Goal: Task Accomplishment & Management: Manage account settings

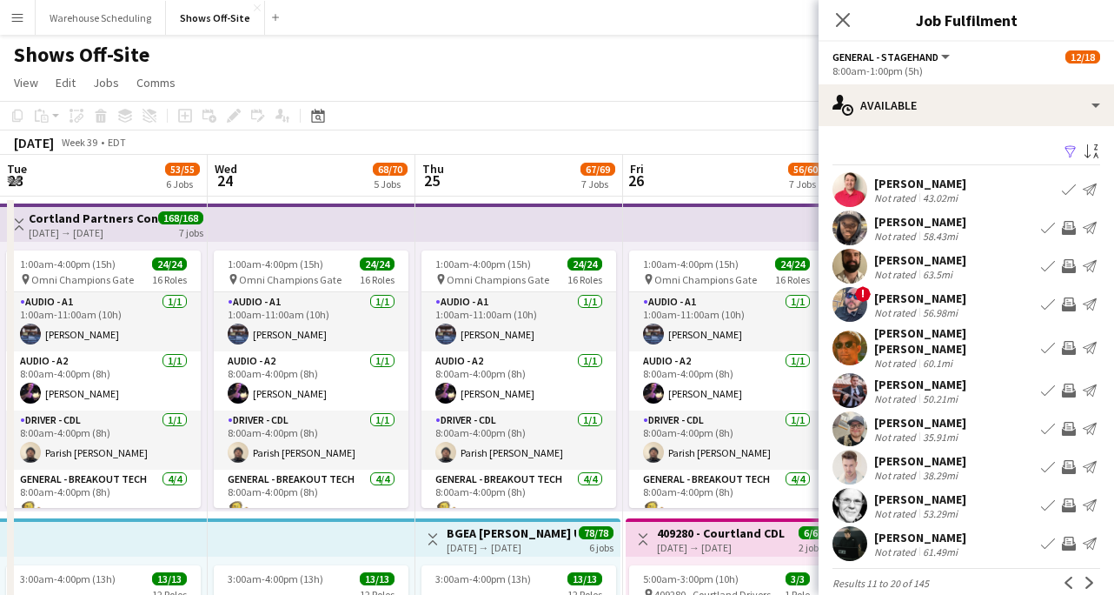
scroll to position [14, 0]
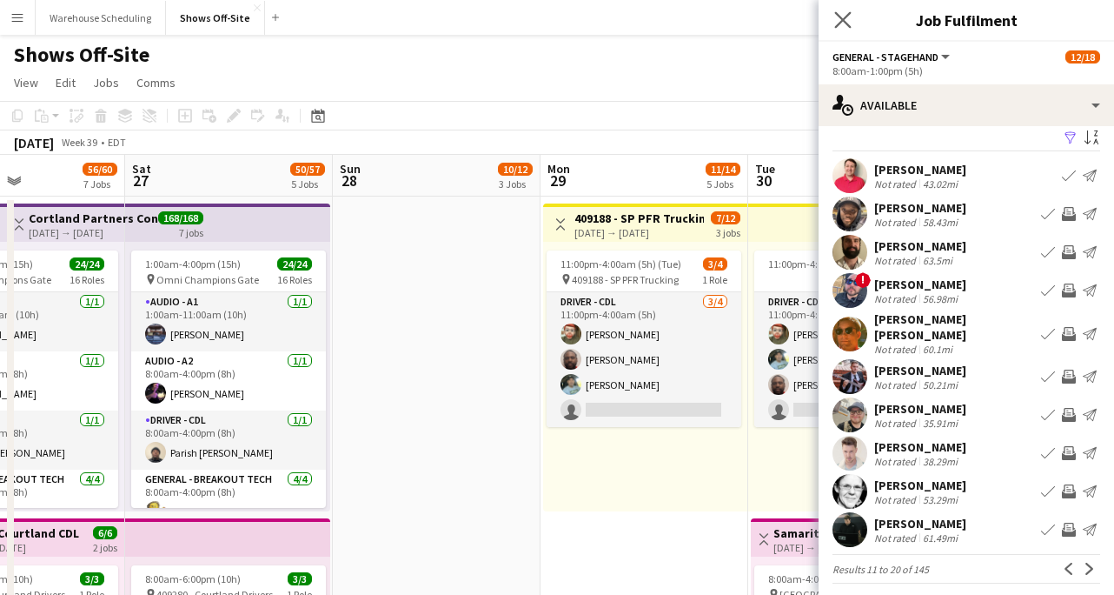
click at [843, 11] on app-icon "Close pop-in" at bounding box center [843, 20] width 25 height 25
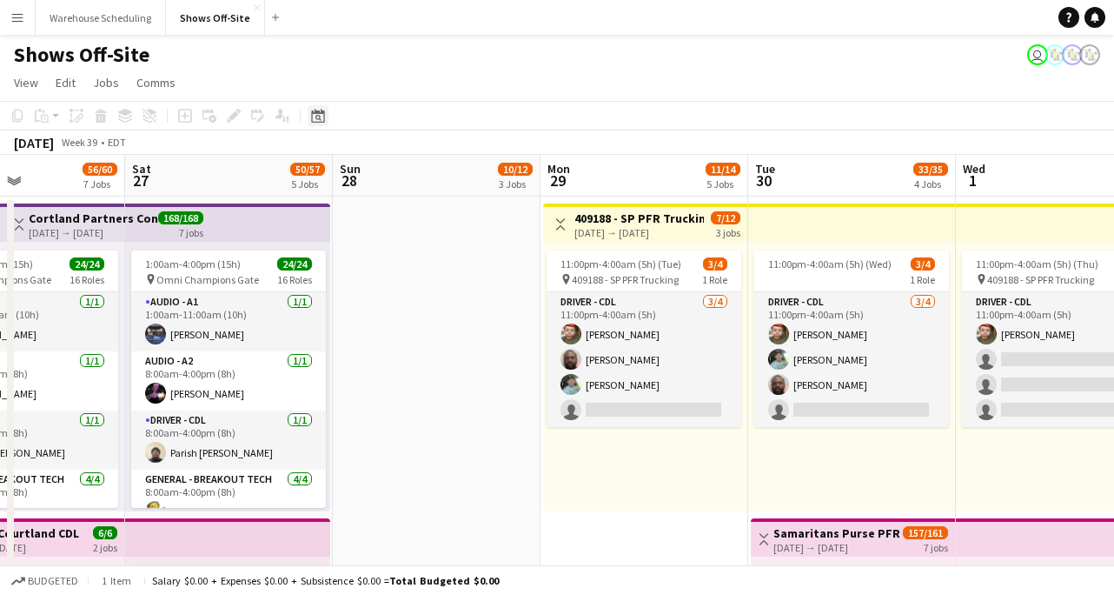
click at [317, 109] on icon "Date picker" at bounding box center [318, 116] width 14 height 14
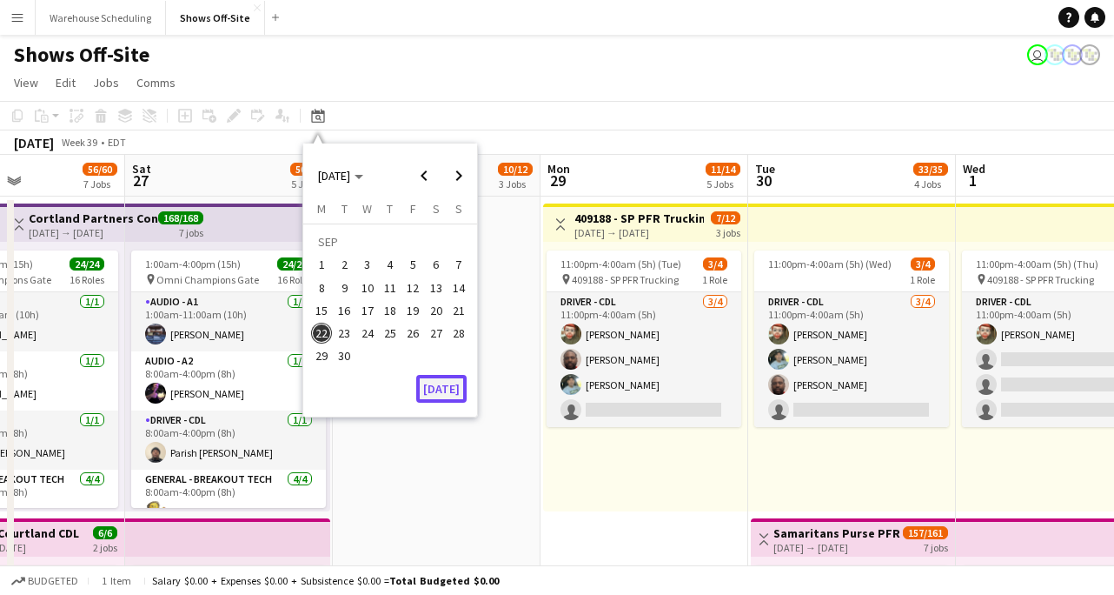
click at [442, 393] on button "[DATE]" at bounding box center [441, 389] width 50 height 28
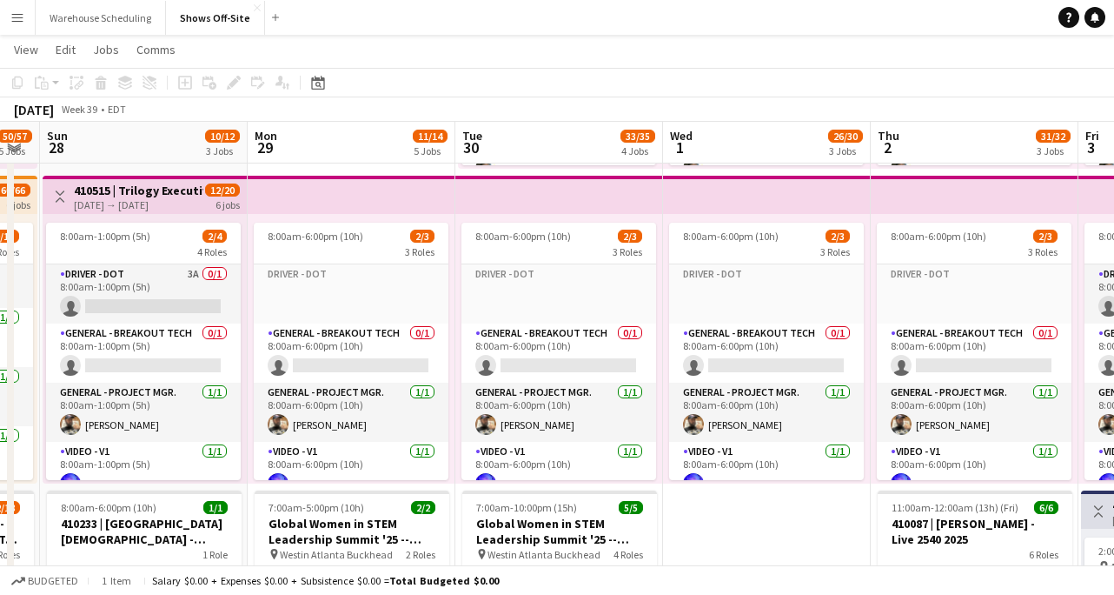
scroll to position [0, 584]
click at [303, 82] on div "Date picker [DATE] [DATE] [DATE] M [DATE] T [DATE] W [DATE] T [DATE] F [DATE] S…" at bounding box center [312, 82] width 39 height 21
click at [311, 83] on icon "Date picker" at bounding box center [318, 83] width 14 height 14
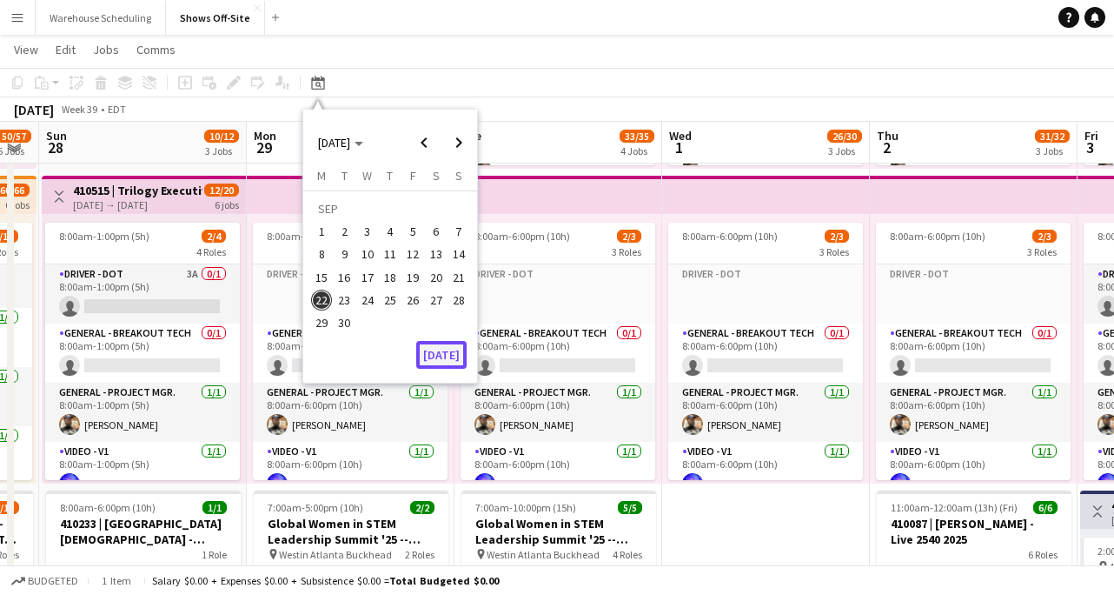
click at [431, 343] on button "[DATE]" at bounding box center [441, 355] width 50 height 28
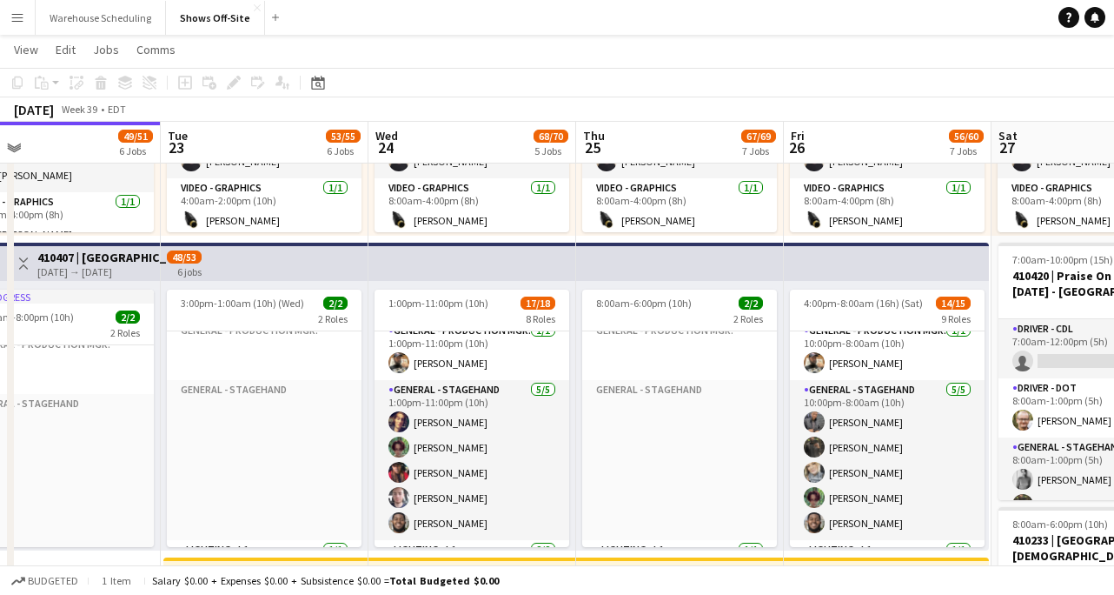
scroll to position [438, 0]
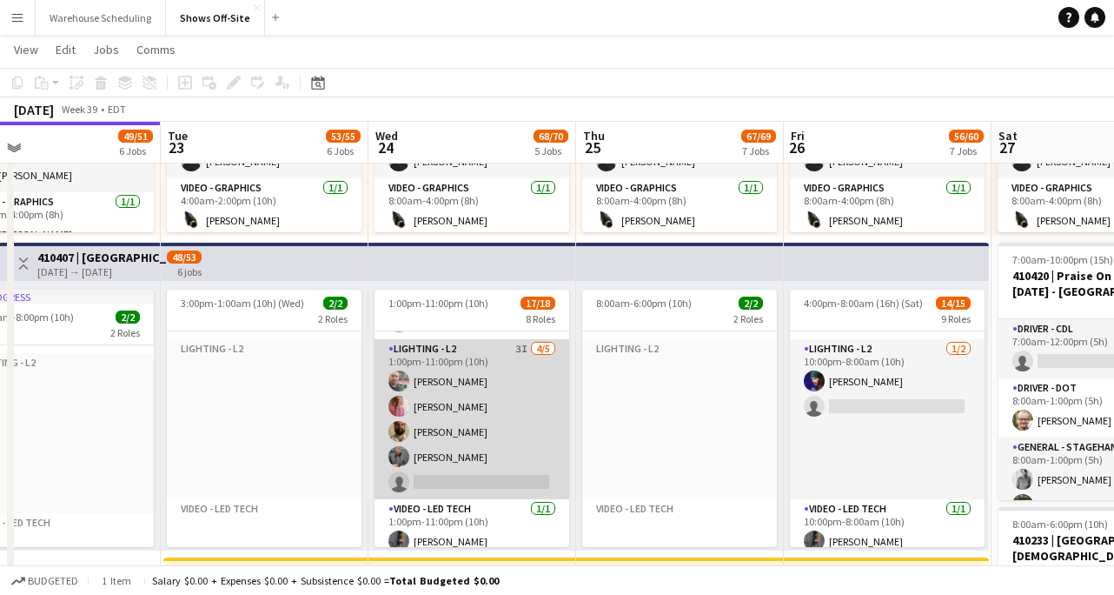
click at [465, 436] on app-card-role "Lighting - L2 3I [DATE] 1:00pm-11:00pm (10h) [PERSON_NAME] [PERSON_NAME] [PERSO…" at bounding box center [472, 419] width 195 height 160
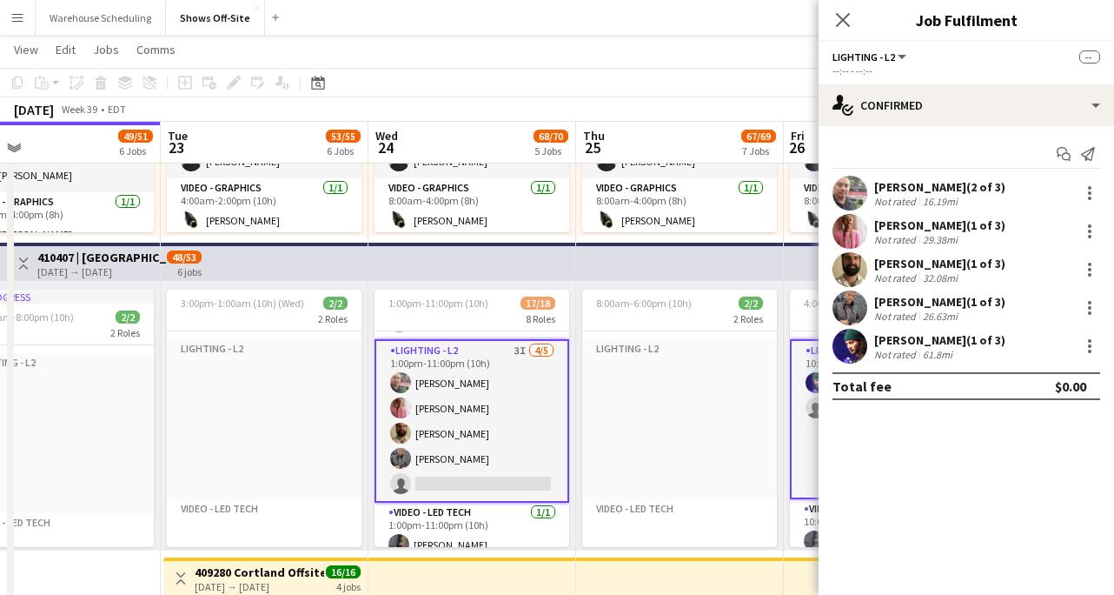
click at [462, 447] on app-card-role "Lighting - L2 3I [DATE] 1:00pm-11:00pm (10h) [PERSON_NAME] [PERSON_NAME] [PERSO…" at bounding box center [472, 420] width 195 height 163
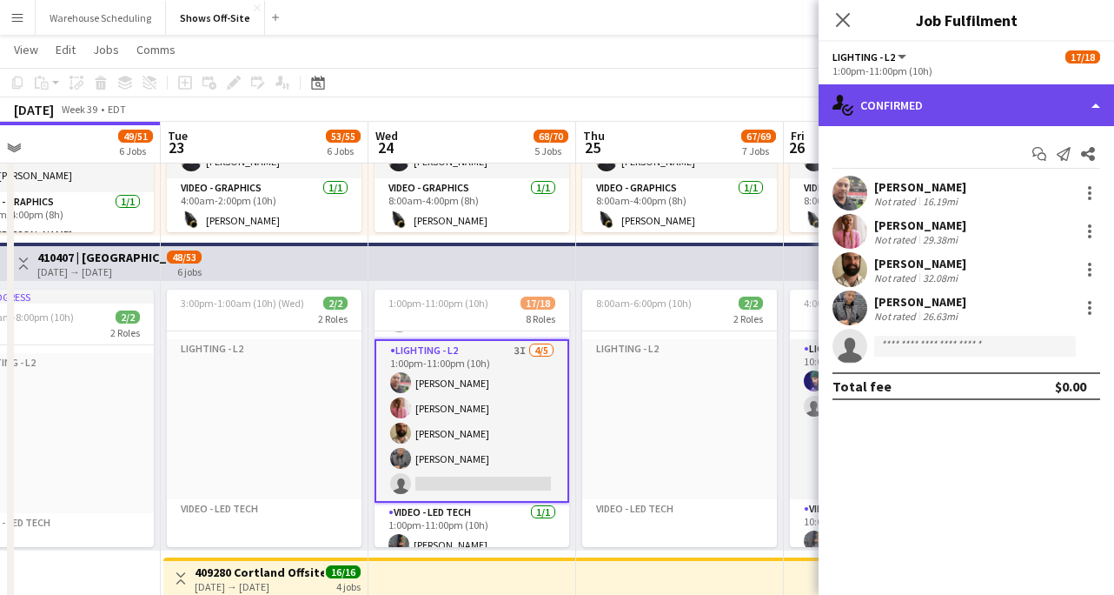
click at [886, 104] on div "single-neutral-actions-check-2 Confirmed" at bounding box center [967, 105] width 296 height 42
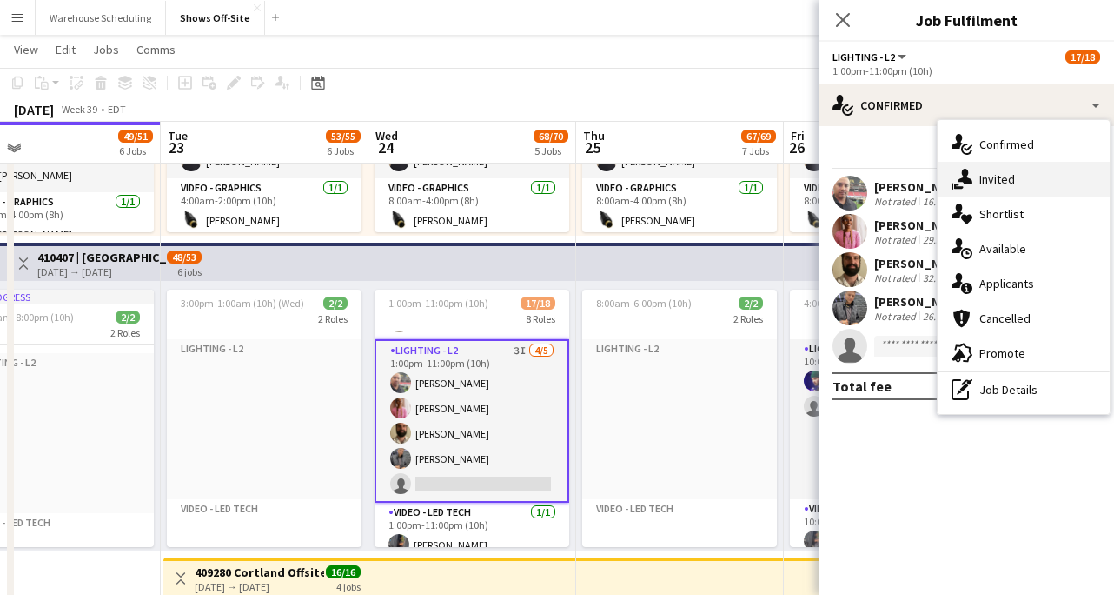
click at [1004, 177] on span "Invited" at bounding box center [998, 179] width 36 height 16
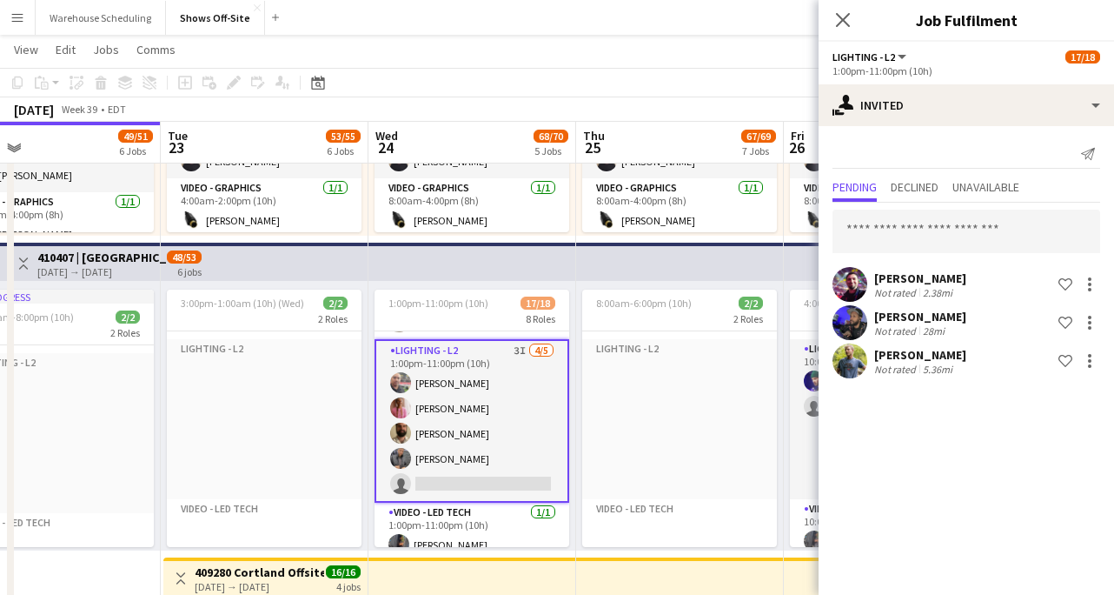
click at [847, 282] on app-user-avatar at bounding box center [850, 284] width 35 height 35
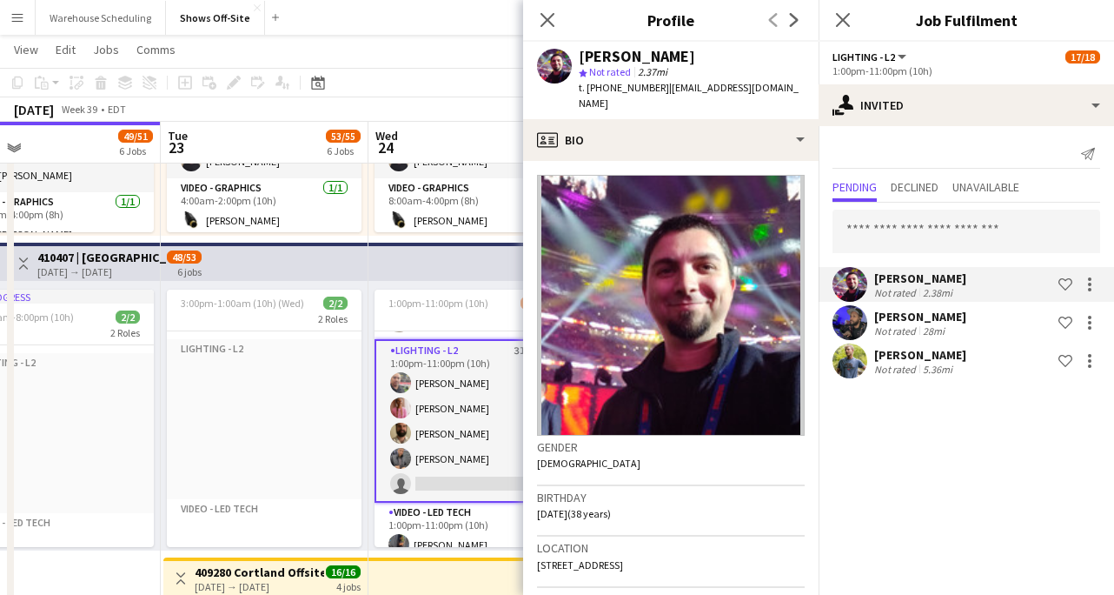
click at [864, 324] on app-user-avatar at bounding box center [850, 322] width 35 height 35
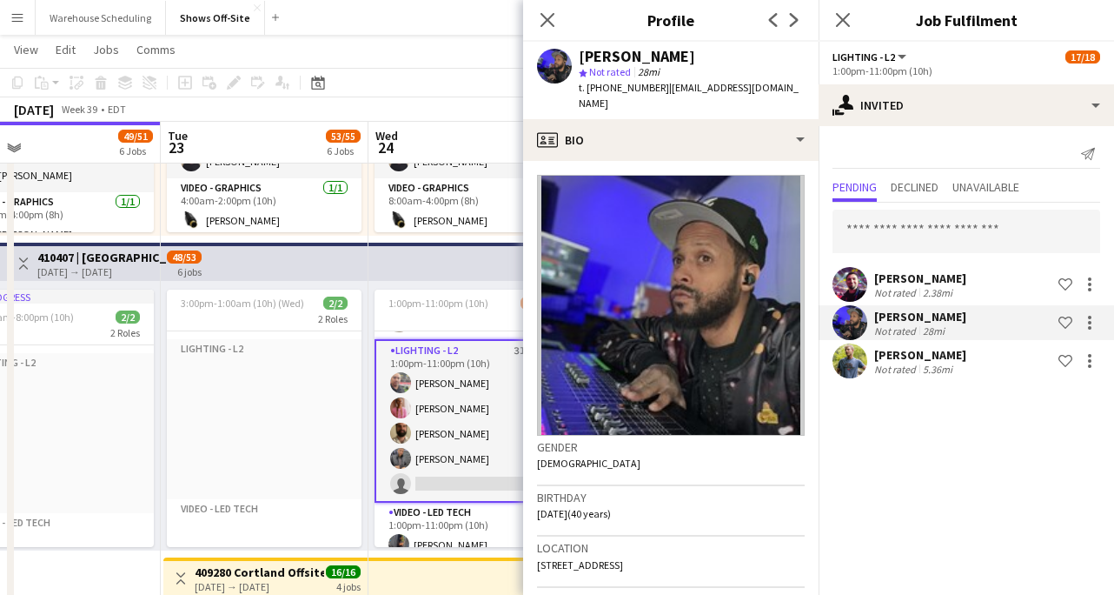
click at [849, 372] on app-user-avatar at bounding box center [850, 360] width 35 height 35
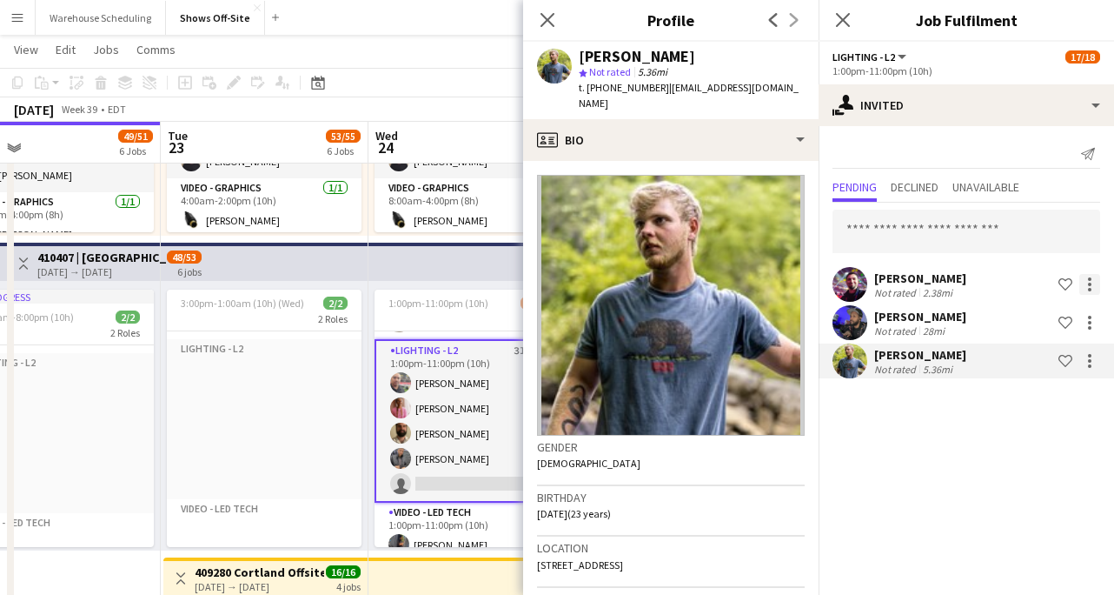
click at [1094, 283] on div at bounding box center [1090, 284] width 21 height 21
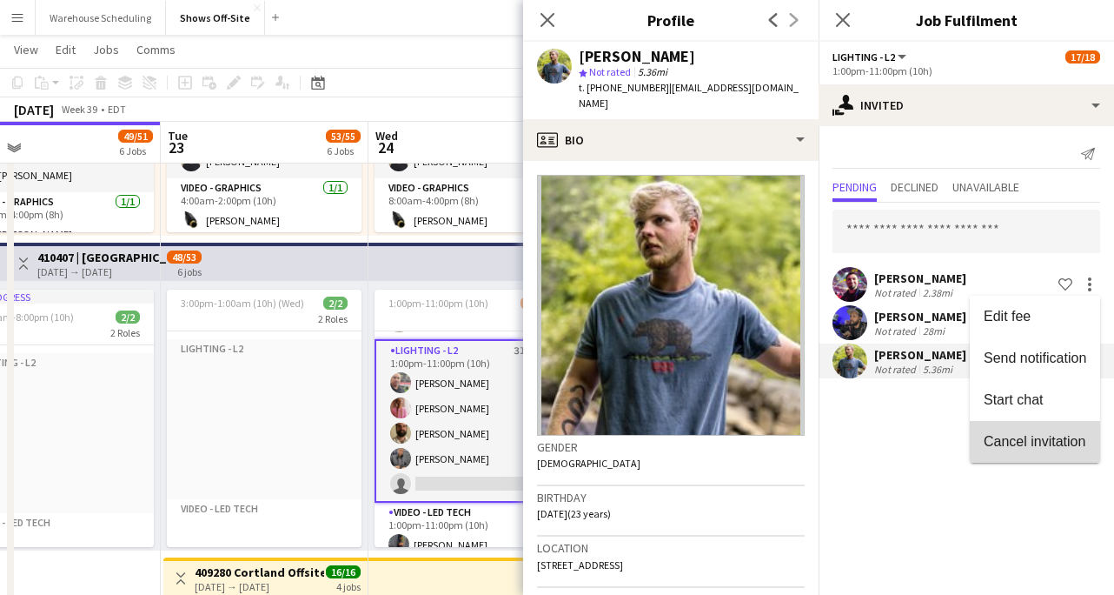
click at [1054, 429] on button "Cancel invitation" at bounding box center [1035, 442] width 130 height 42
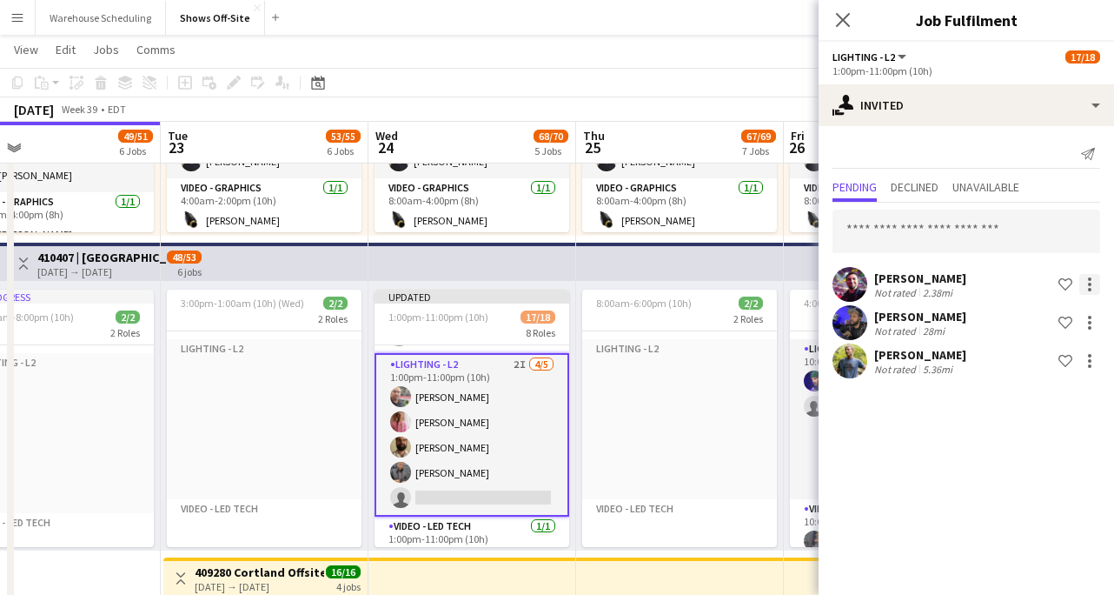
click at [1095, 276] on div at bounding box center [1090, 284] width 21 height 21
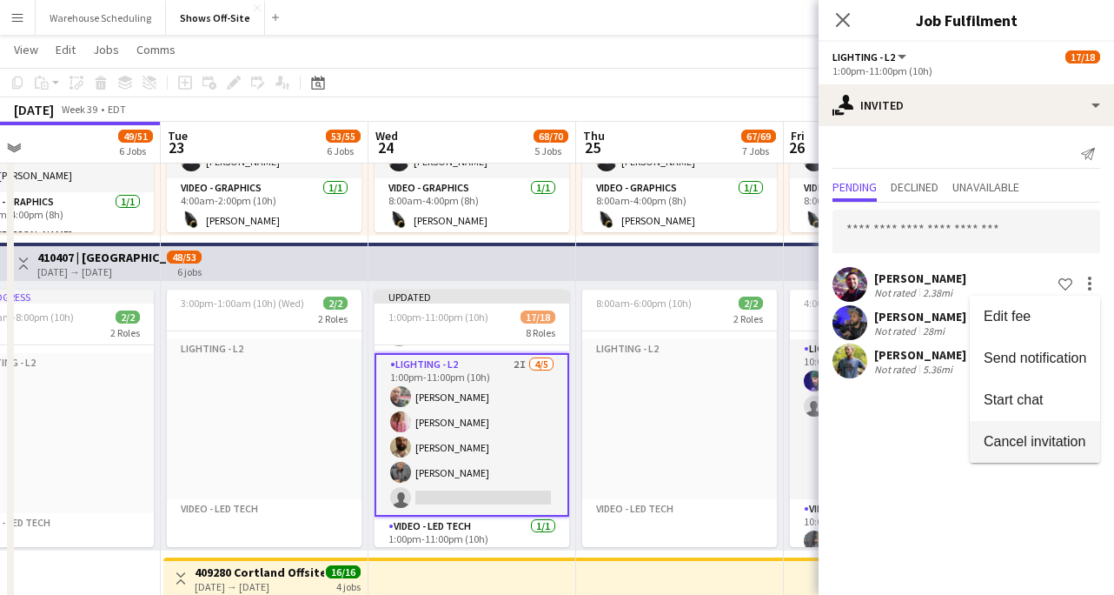
click at [1015, 430] on button "Cancel invitation" at bounding box center [1035, 442] width 130 height 42
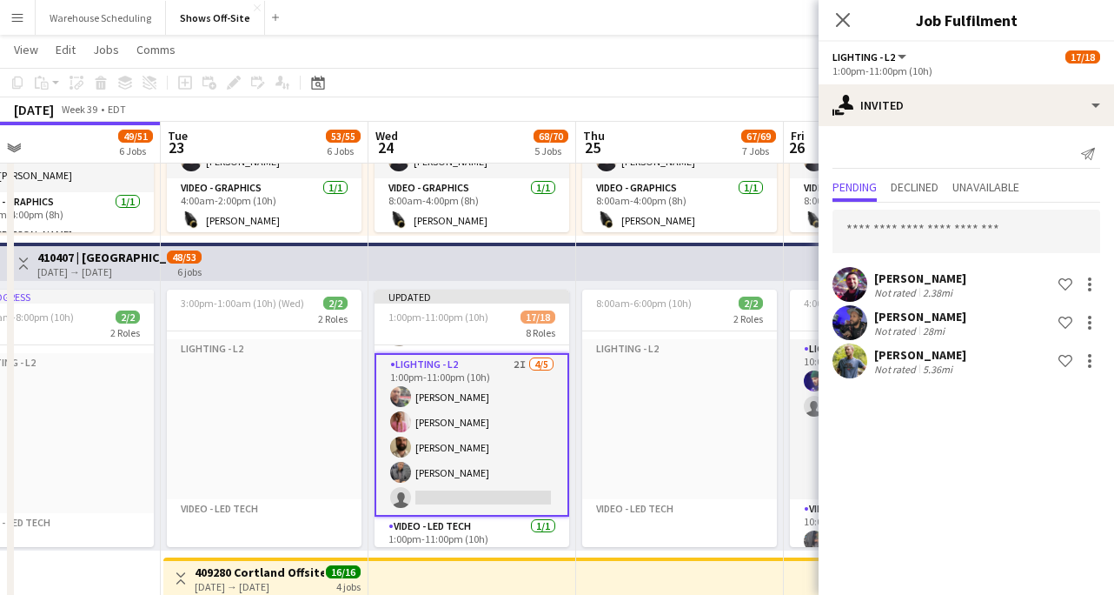
click at [835, 1] on div "Close pop-in" at bounding box center [843, 20] width 49 height 40
click at [831, 11] on div "Close pop-in" at bounding box center [843, 20] width 49 height 40
click at [847, 20] on icon "Close pop-in" at bounding box center [843, 19] width 17 height 17
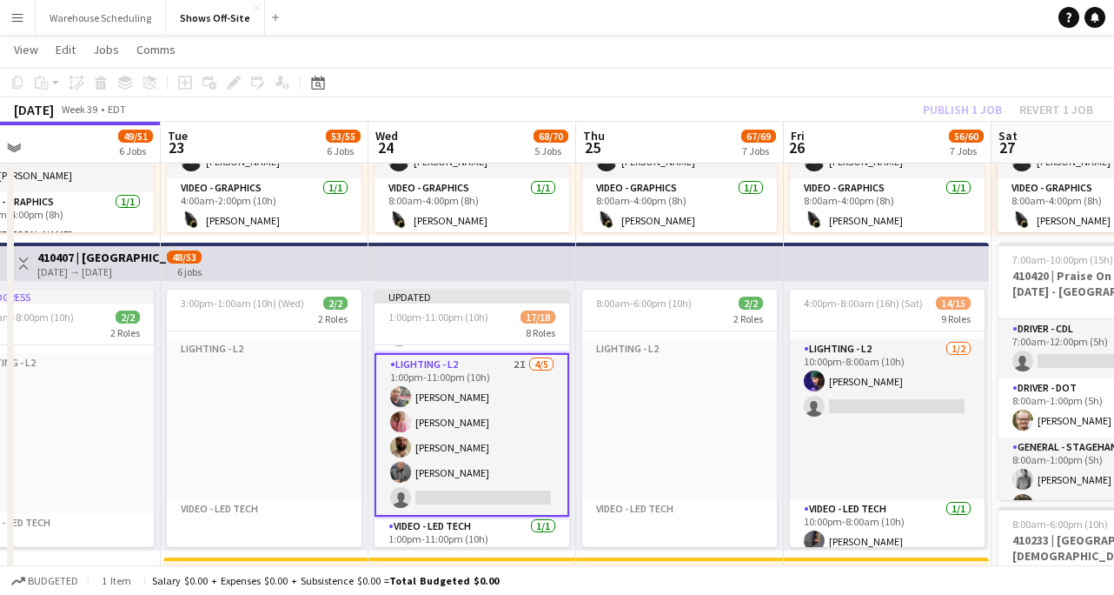
click at [948, 103] on div "Publish 1 job Revert 1 job" at bounding box center [1008, 109] width 212 height 23
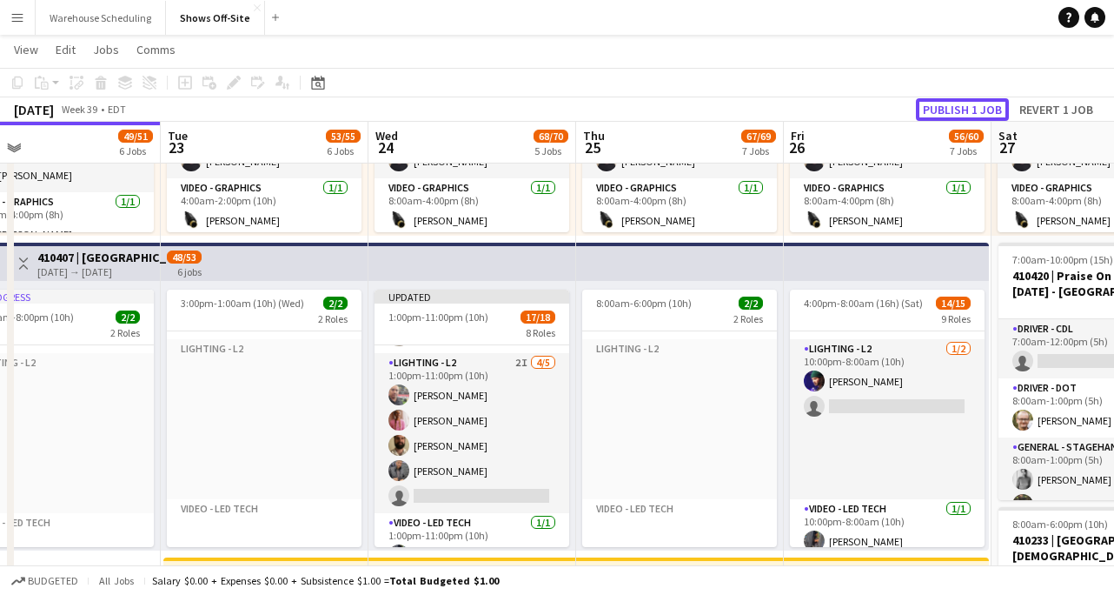
click at [948, 103] on button "Publish 1 job" at bounding box center [962, 109] width 93 height 23
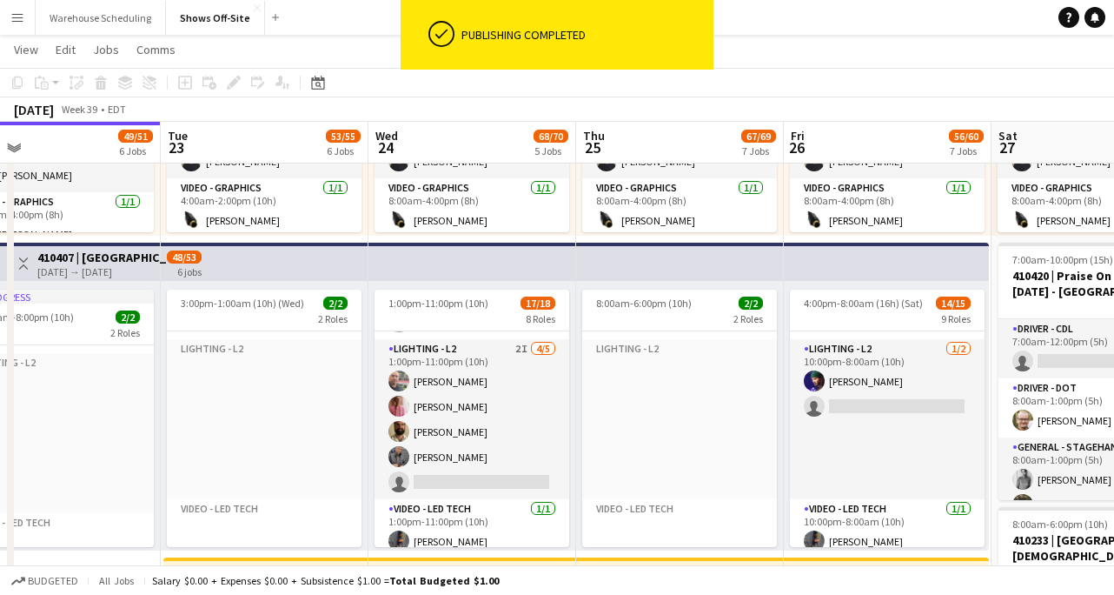
click at [489, 416] on app-card-role "Lighting - L2 2I [DATE] 1:00pm-11:00pm (10h) [PERSON_NAME] [PERSON_NAME] [PERSO…" at bounding box center [472, 419] width 195 height 160
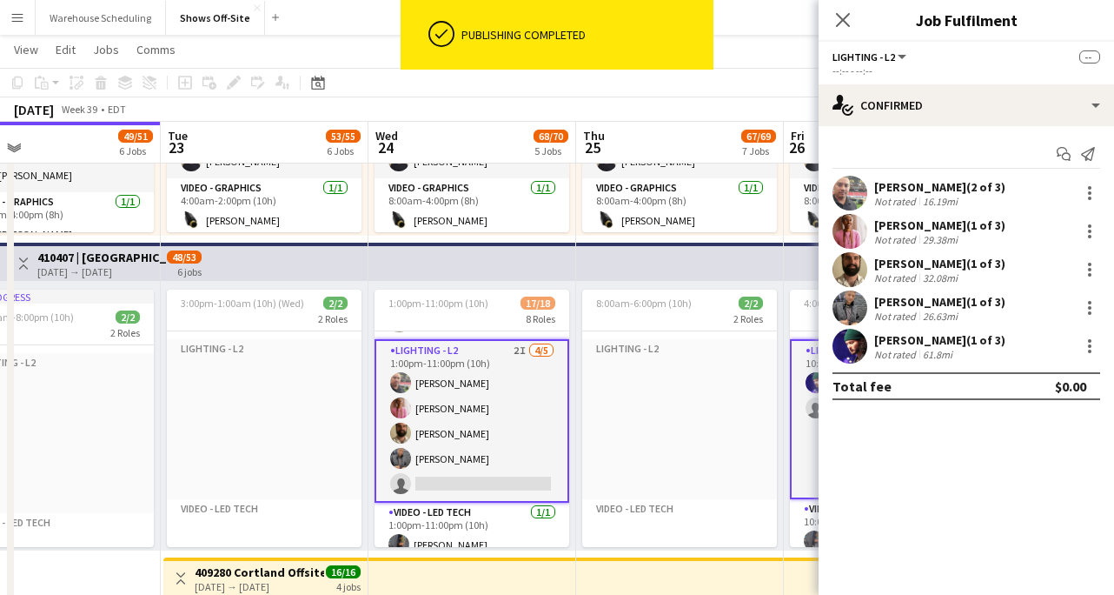
click at [489, 416] on app-card-role "Lighting - L2 2I [DATE] 1:00pm-11:00pm (10h) [PERSON_NAME] [PERSON_NAME] [PERSO…" at bounding box center [472, 420] width 195 height 163
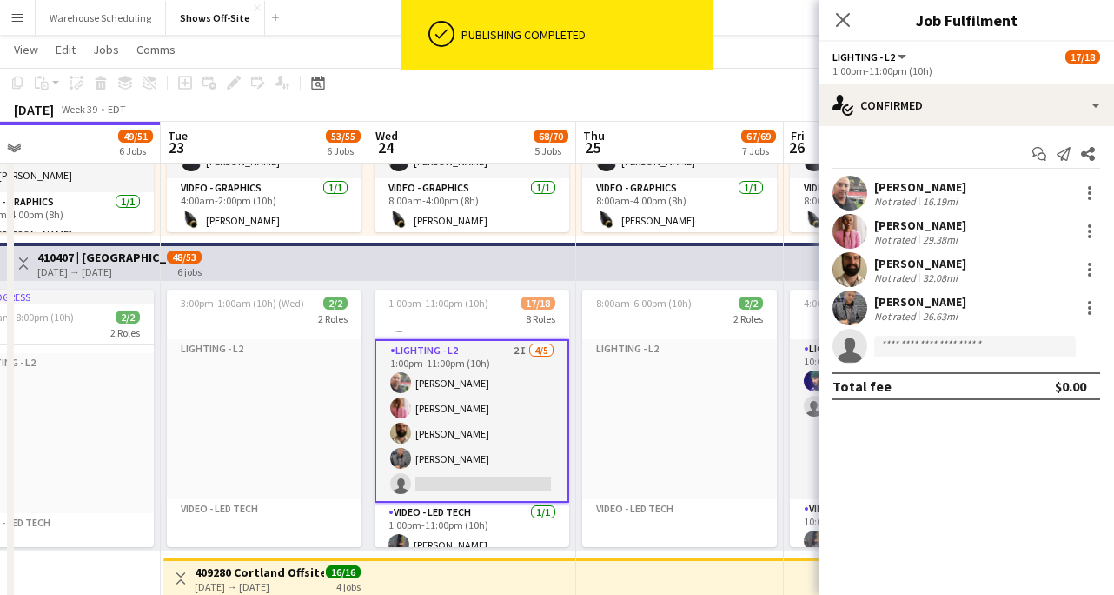
click at [928, 332] on app-invite-slot "single-neutral-actions" at bounding box center [967, 346] width 296 height 35
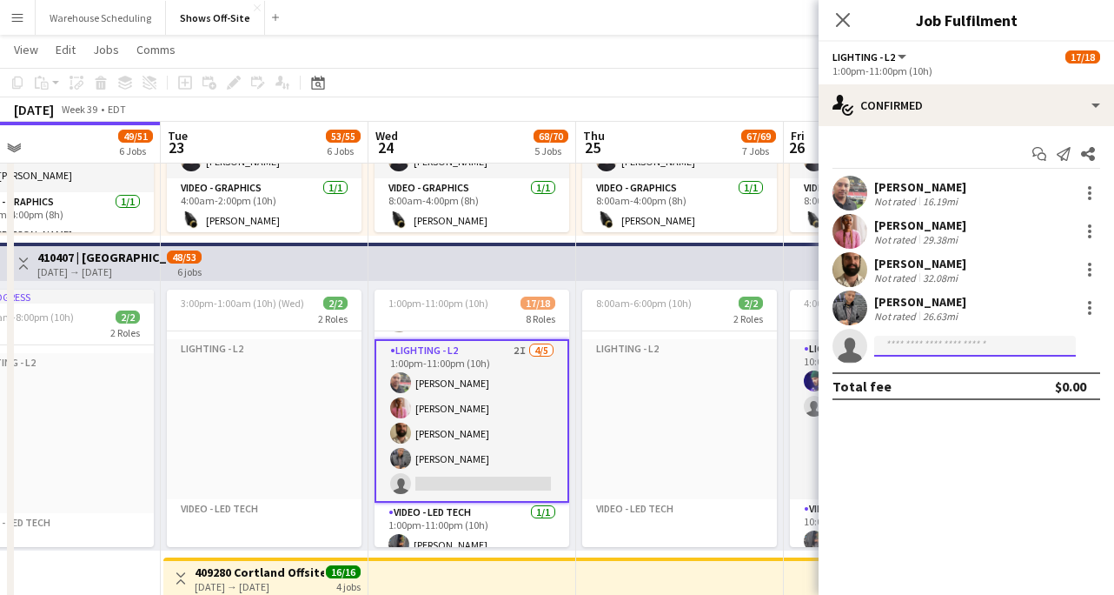
click at [929, 336] on input at bounding box center [976, 346] width 202 height 21
type input "*"
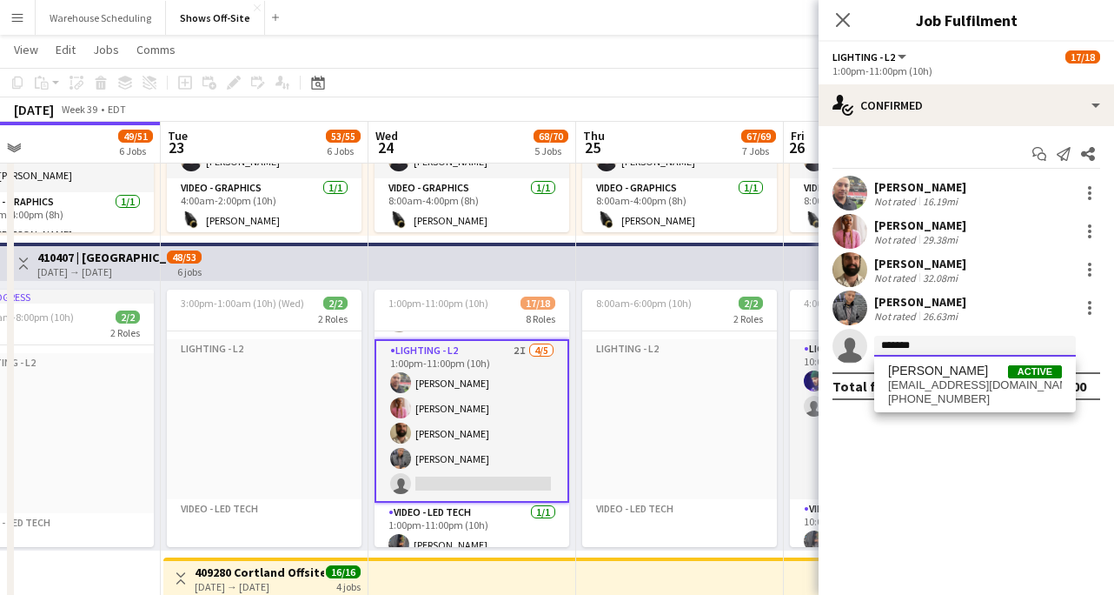
type input "*******"
click at [943, 375] on span "[PERSON_NAME]" at bounding box center [938, 370] width 100 height 15
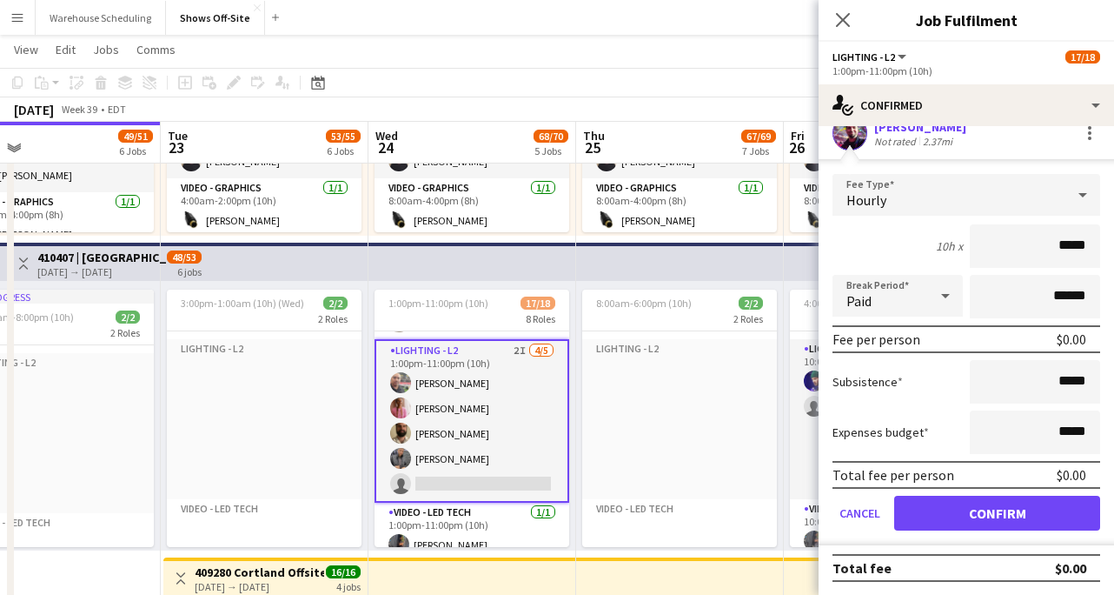
scroll to position [214, 0]
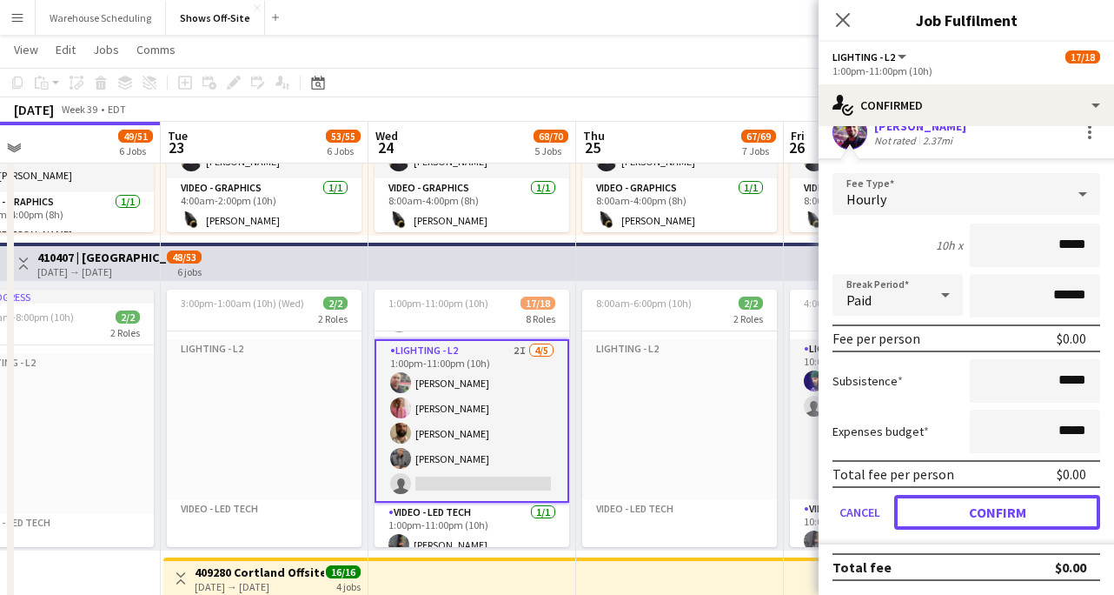
click at [984, 516] on button "Confirm" at bounding box center [998, 512] width 206 height 35
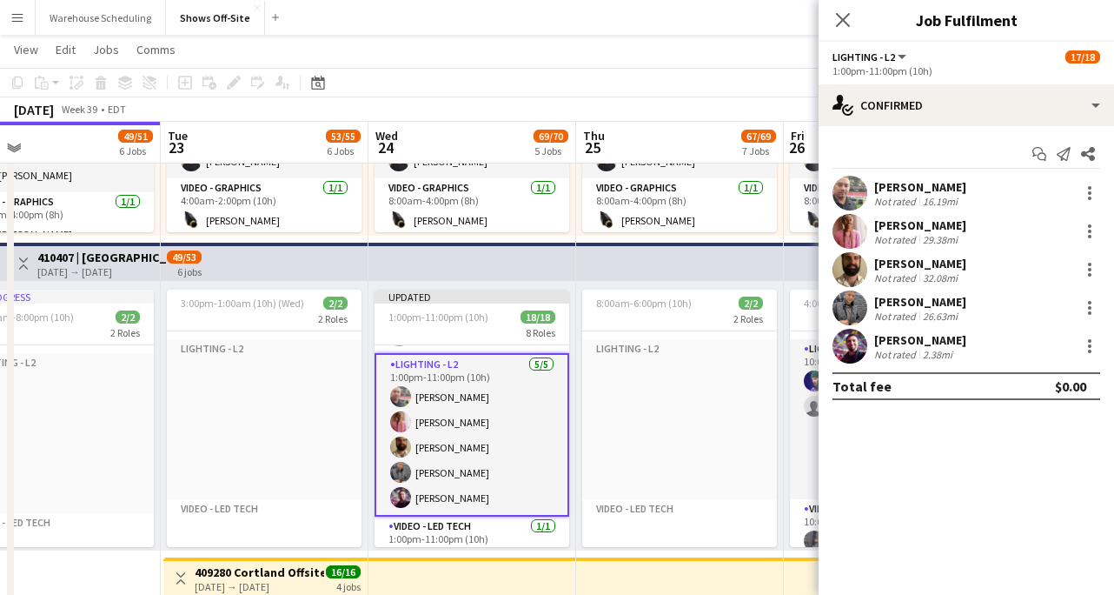
scroll to position [0, 0]
click at [850, 16] on app-icon "Close pop-in" at bounding box center [843, 20] width 21 height 21
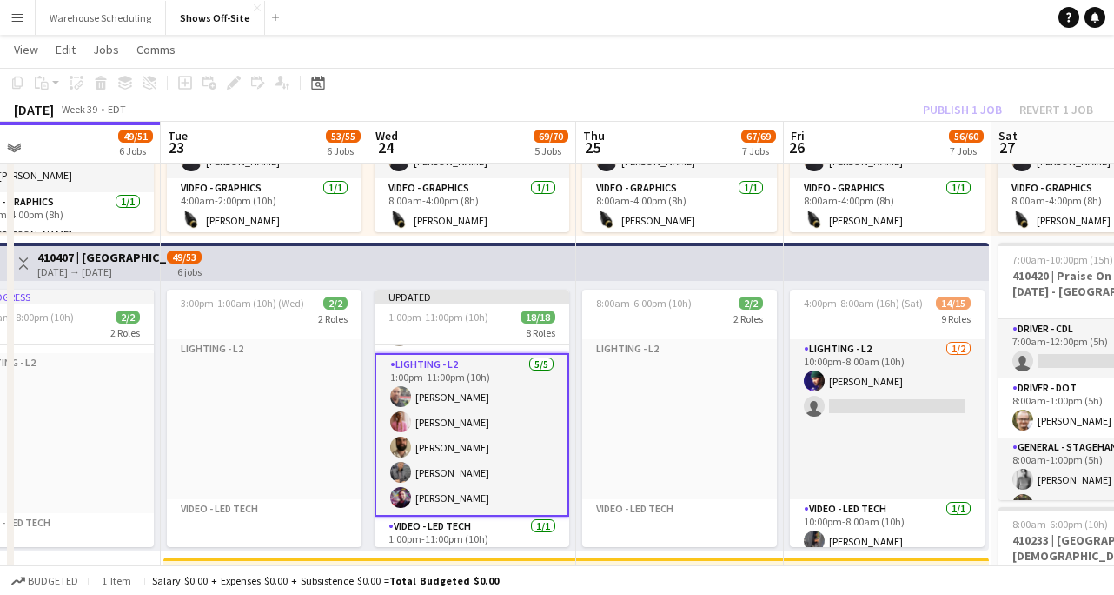
click at [947, 114] on div "Publish 1 job Revert 1 job" at bounding box center [1008, 109] width 212 height 23
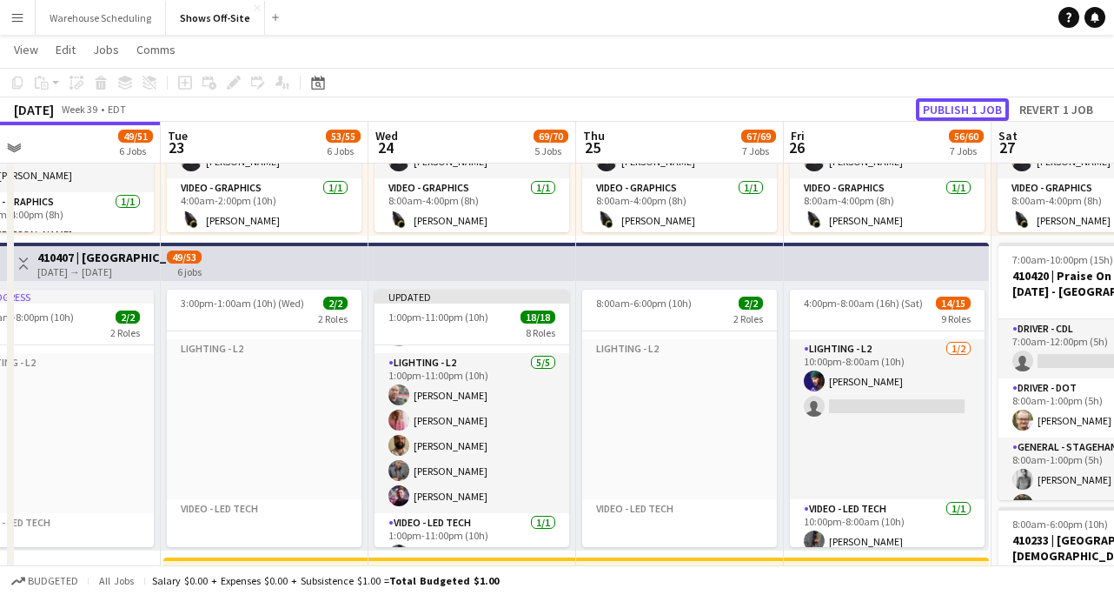
click at [947, 113] on button "Publish 1 job" at bounding box center [962, 109] width 93 height 23
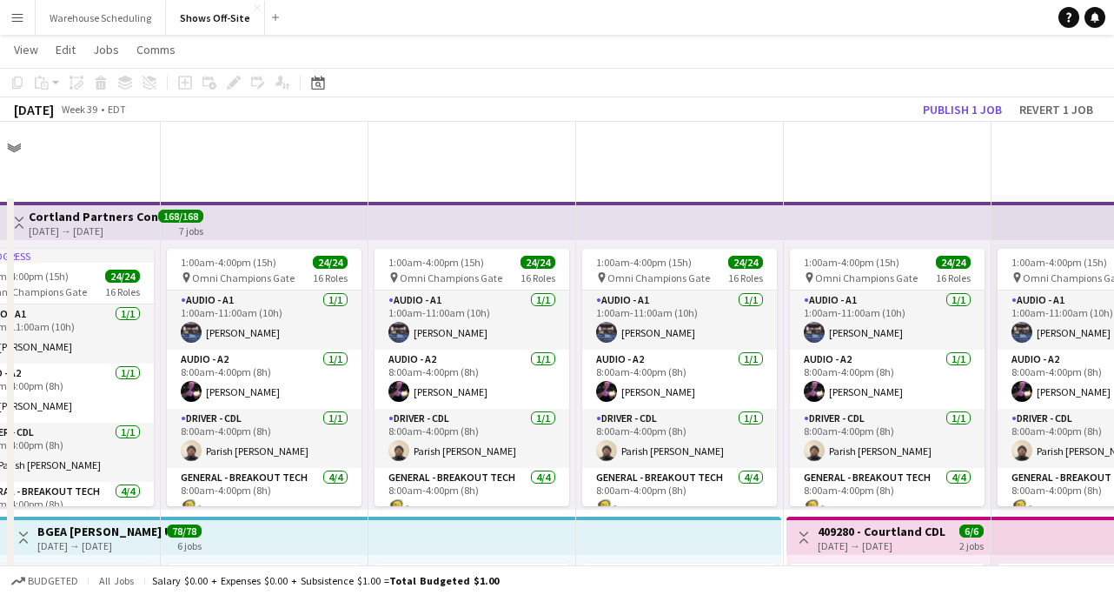
scroll to position [523, 0]
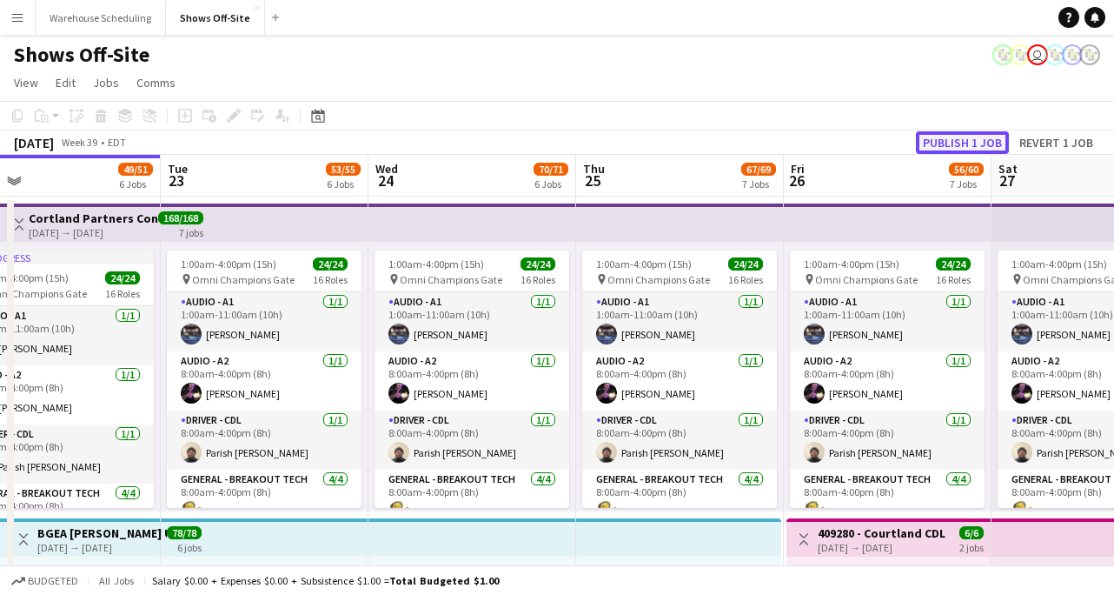
click at [984, 145] on button "Publish 1 job" at bounding box center [962, 142] width 93 height 23
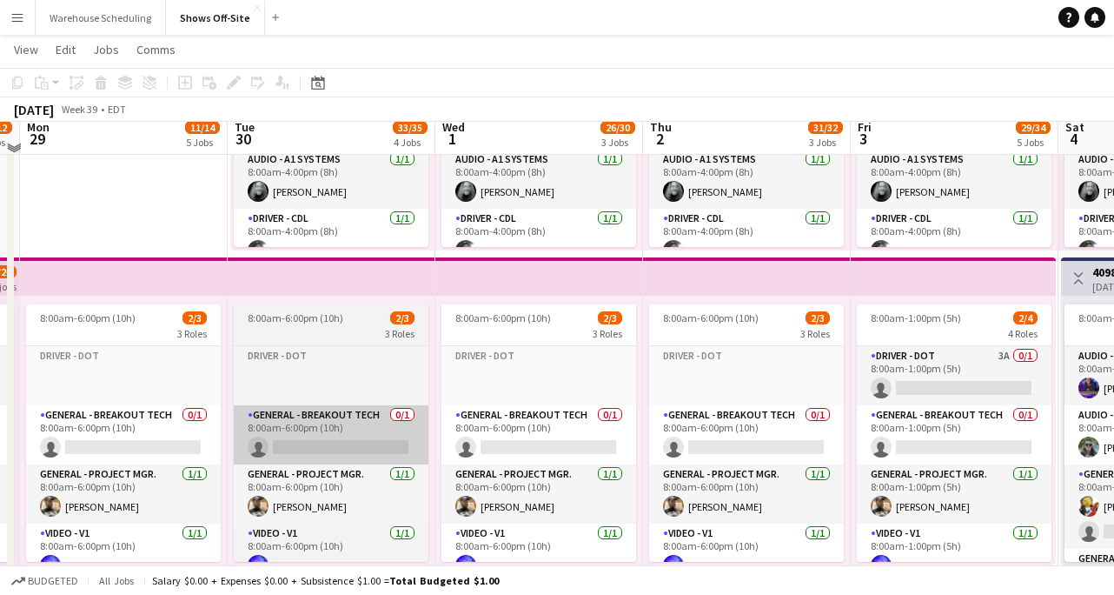
scroll to position [565, 0]
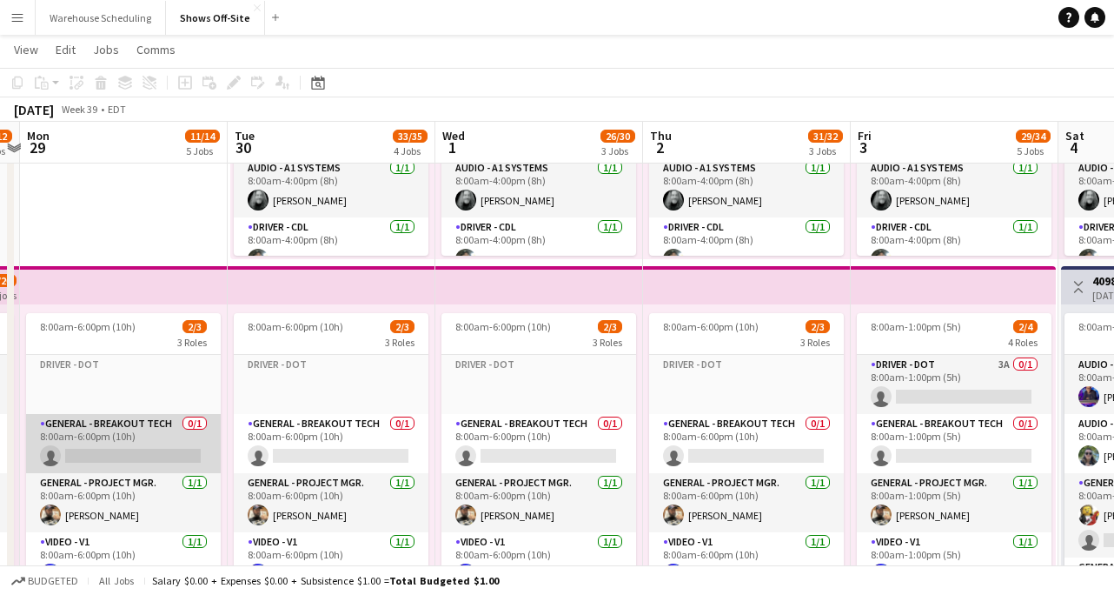
click at [163, 456] on app-card-role "General - Breakout Tech 0/1 8:00am-6:00pm (10h) single-neutral-actions" at bounding box center [123, 443] width 195 height 59
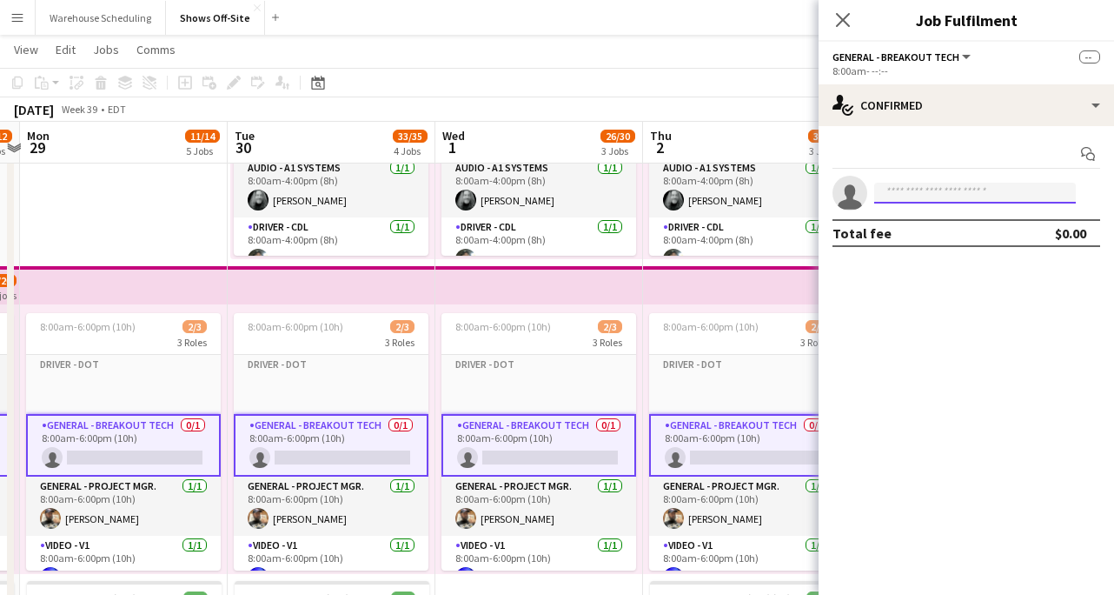
click at [940, 199] on input at bounding box center [976, 193] width 202 height 21
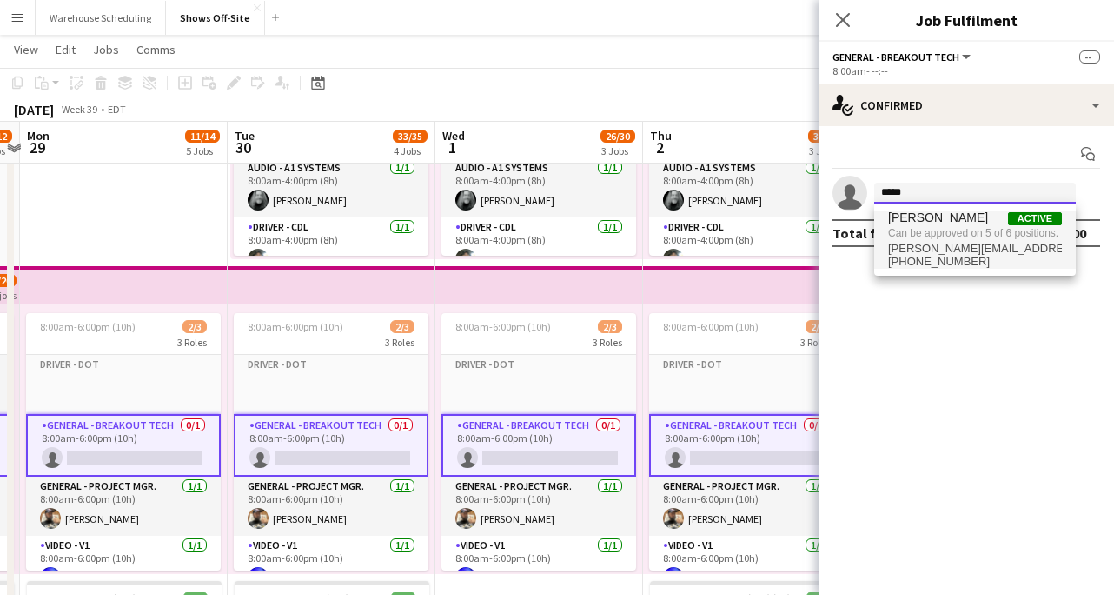
type input "*****"
click at [981, 219] on span "[PERSON_NAME]" at bounding box center [938, 217] width 100 height 15
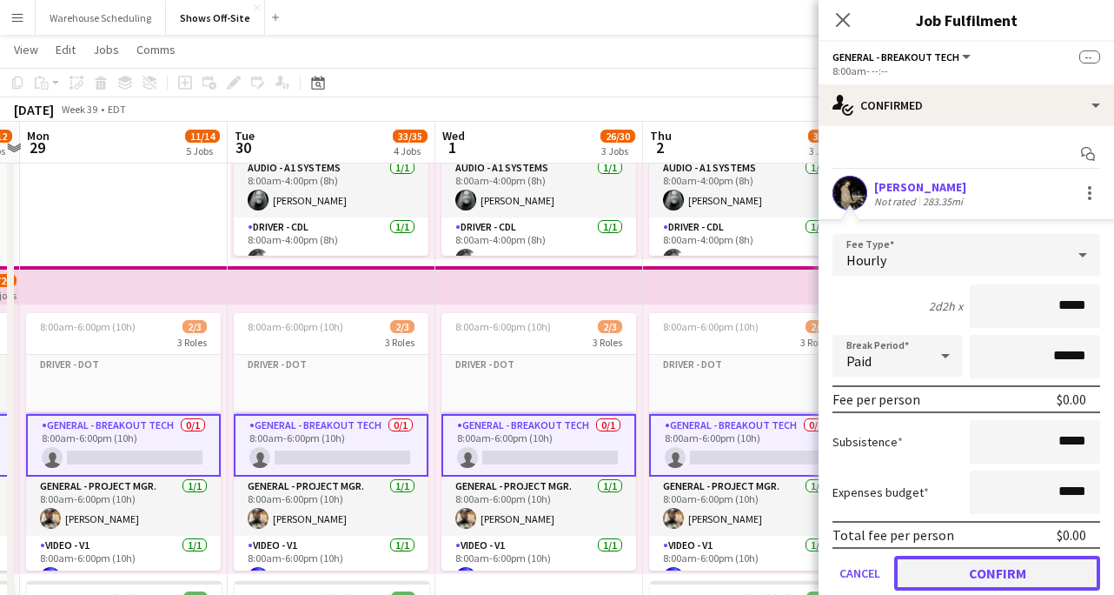
click at [1012, 564] on button "Confirm" at bounding box center [998, 572] width 206 height 35
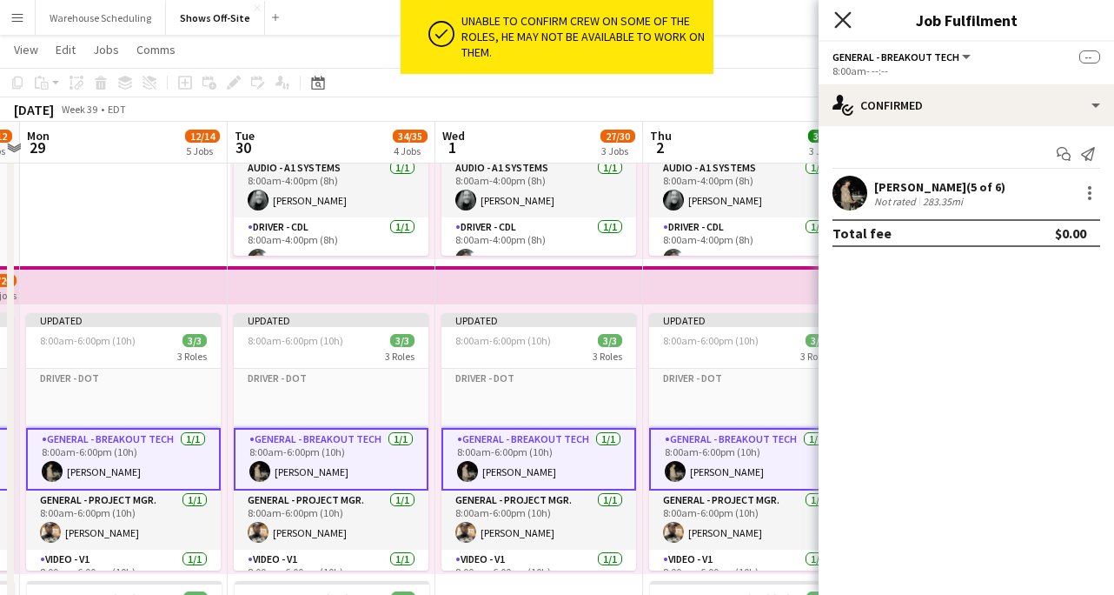
click at [845, 11] on icon "Close pop-in" at bounding box center [843, 19] width 17 height 17
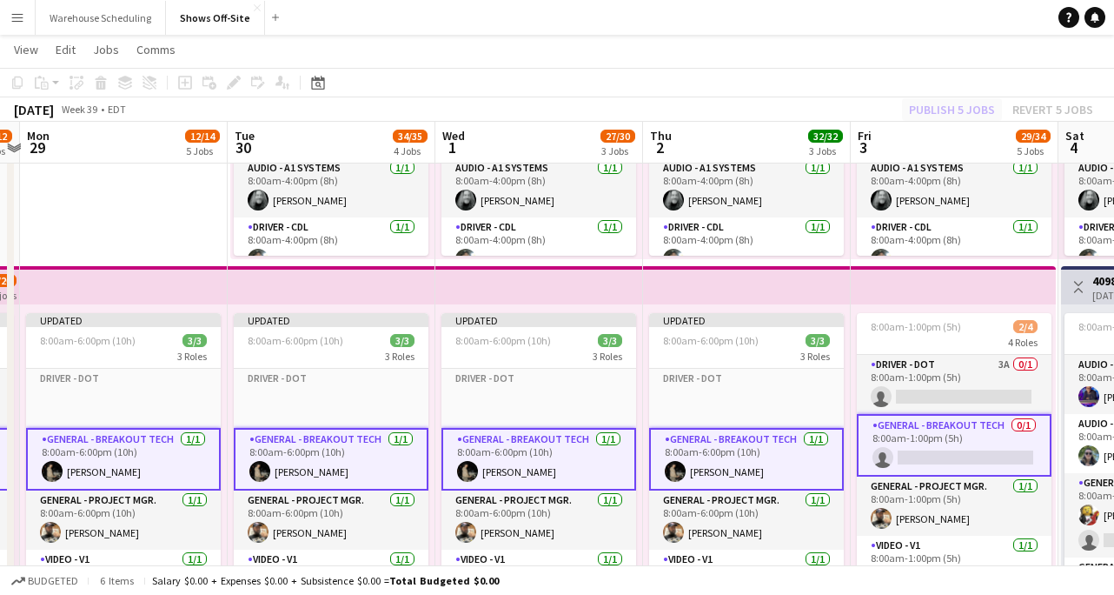
click at [930, 114] on div "Publish 5 jobs Revert 5 jobs" at bounding box center [1001, 109] width 226 height 23
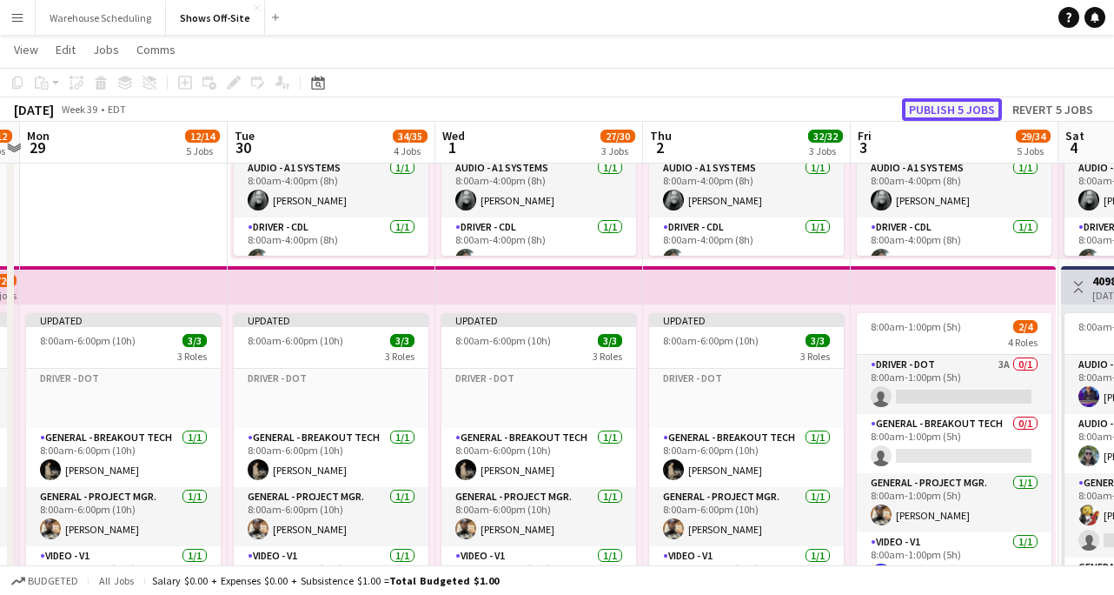
click at [929, 103] on button "Publish 5 jobs" at bounding box center [952, 109] width 100 height 23
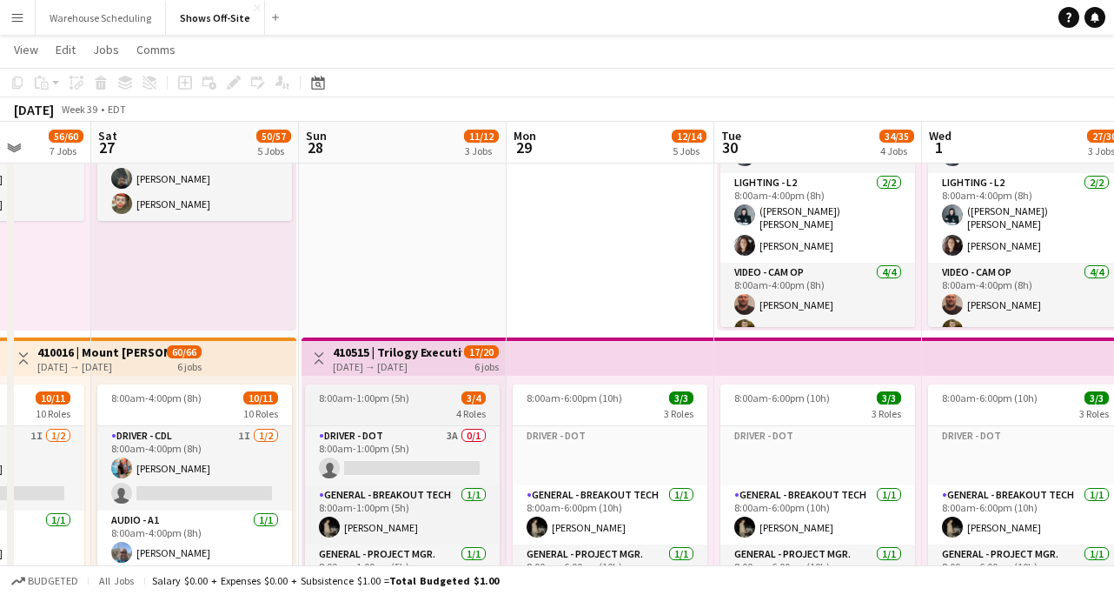
scroll to position [523, 0]
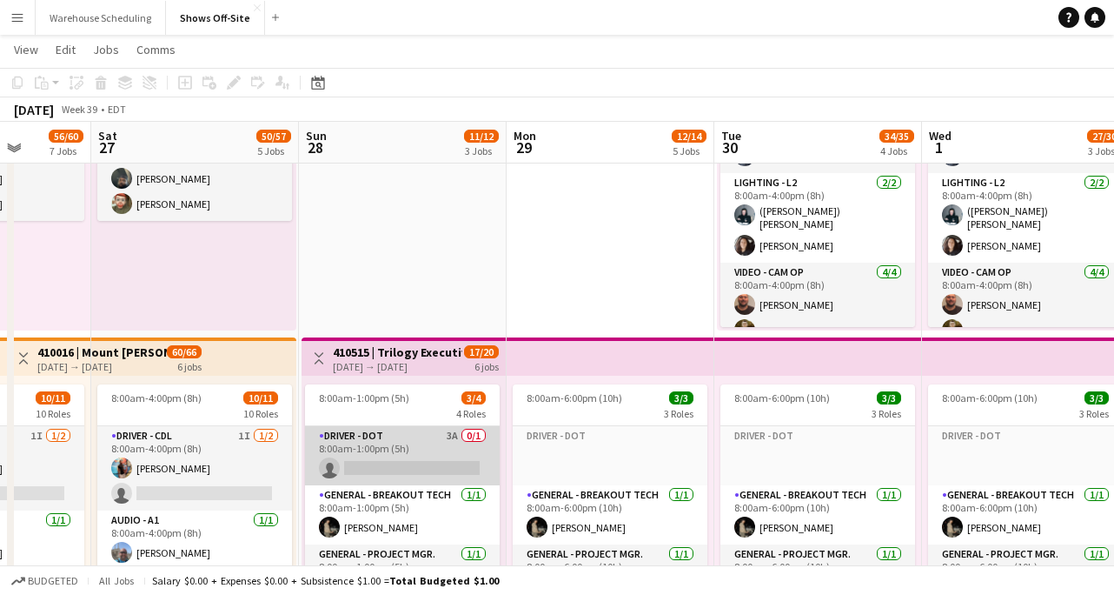
click at [386, 452] on app-card-role "Driver - DOT 3A 0/1 8:00am-1:00pm (5h) single-neutral-actions" at bounding box center [402, 455] width 195 height 59
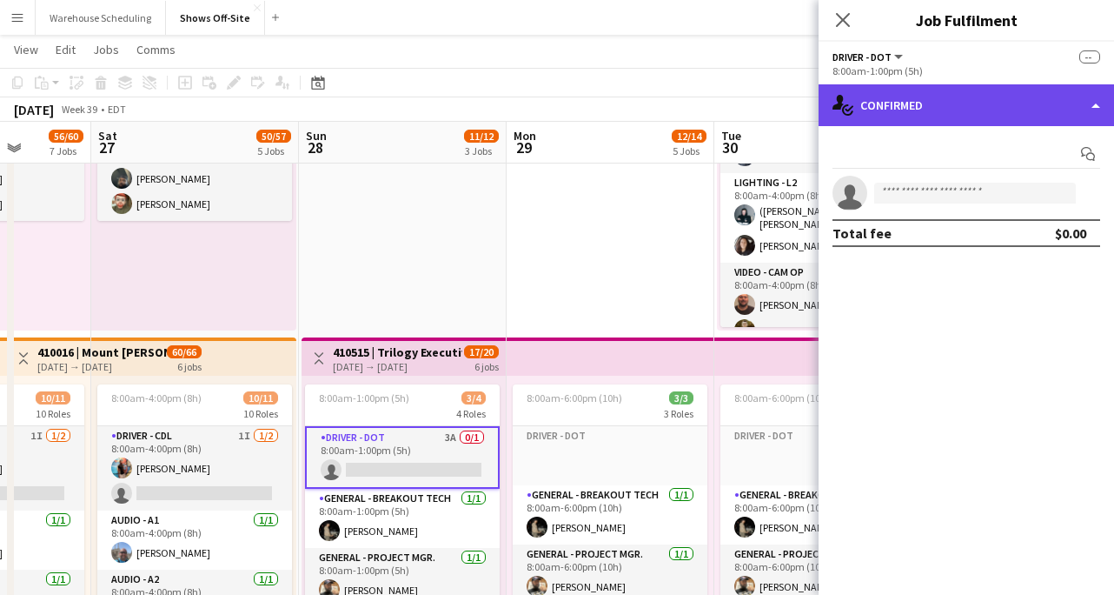
click at [910, 98] on div "single-neutral-actions-check-2 Confirmed" at bounding box center [967, 105] width 296 height 42
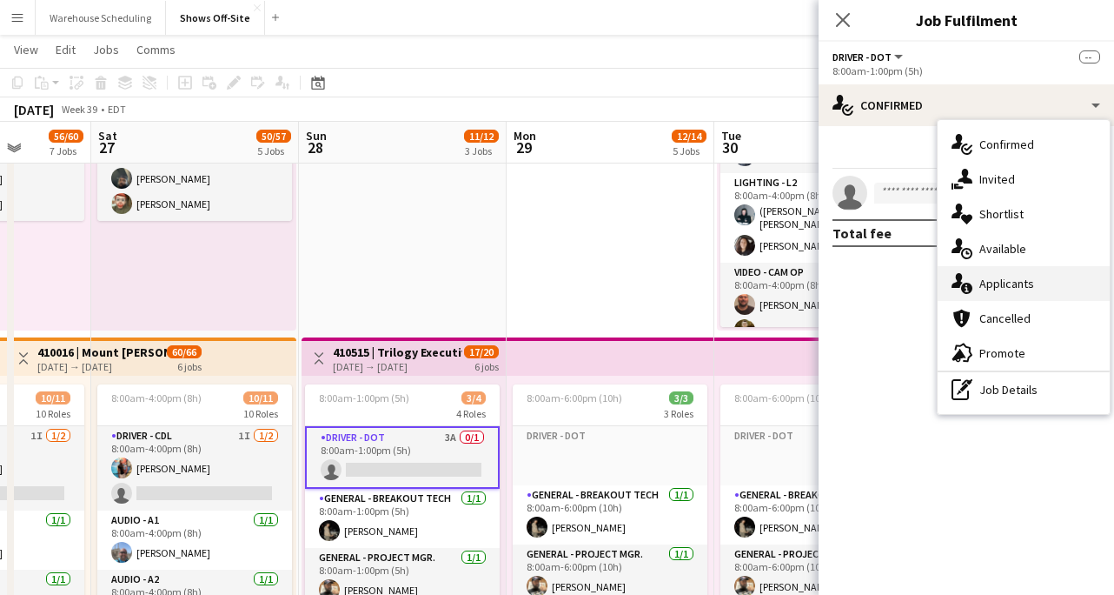
click at [1015, 293] on div "single-neutral-actions-information Applicants" at bounding box center [1024, 283] width 172 height 35
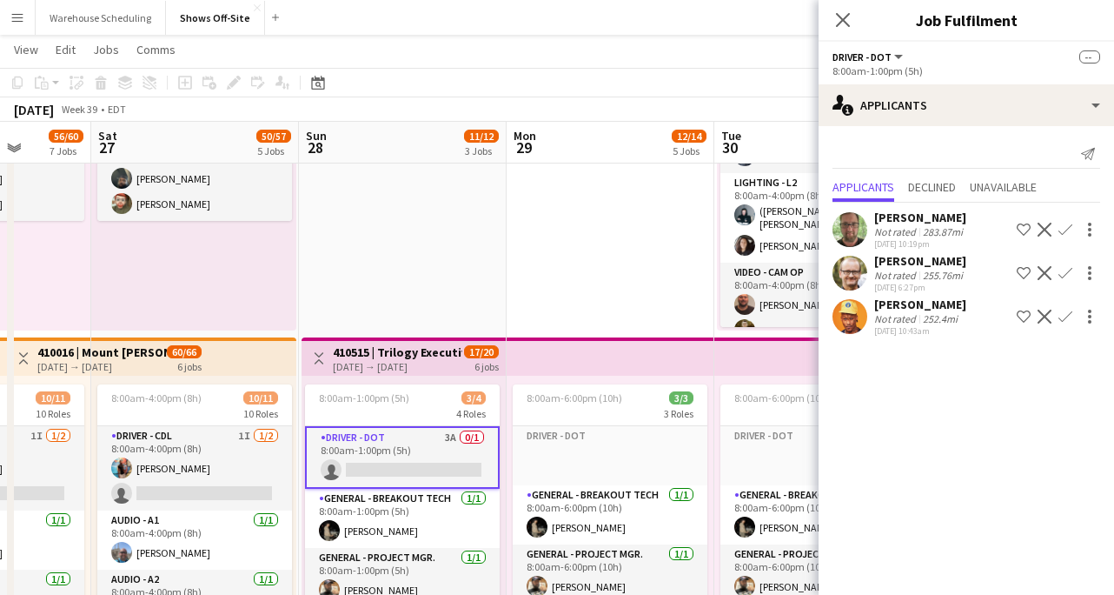
click at [1073, 270] on button "Confirm" at bounding box center [1065, 273] width 21 height 21
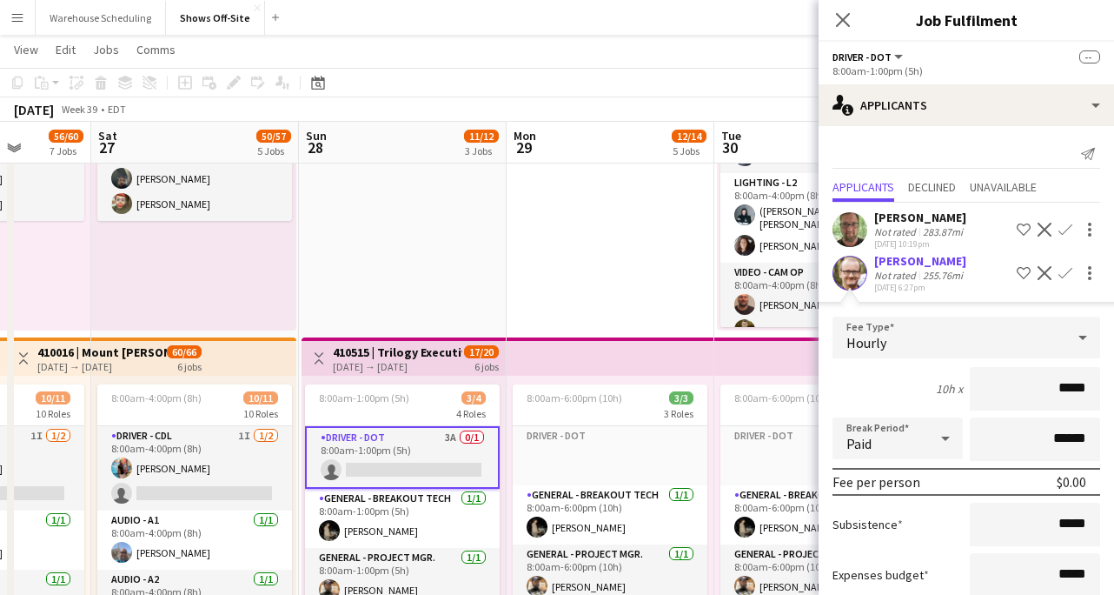
scroll to position [154, 0]
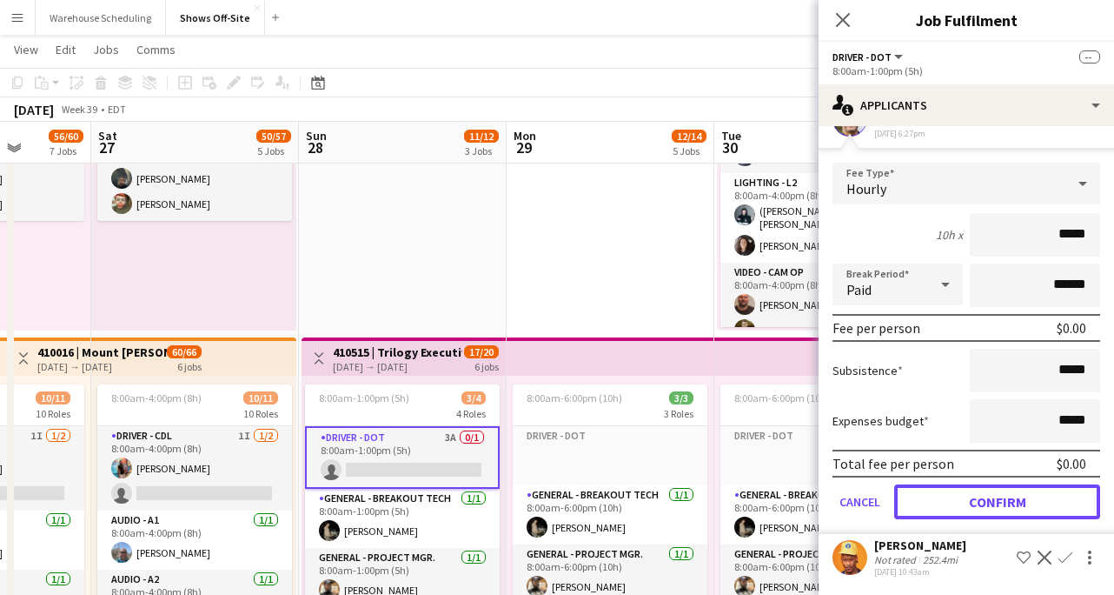
click at [973, 490] on button "Confirm" at bounding box center [998, 501] width 206 height 35
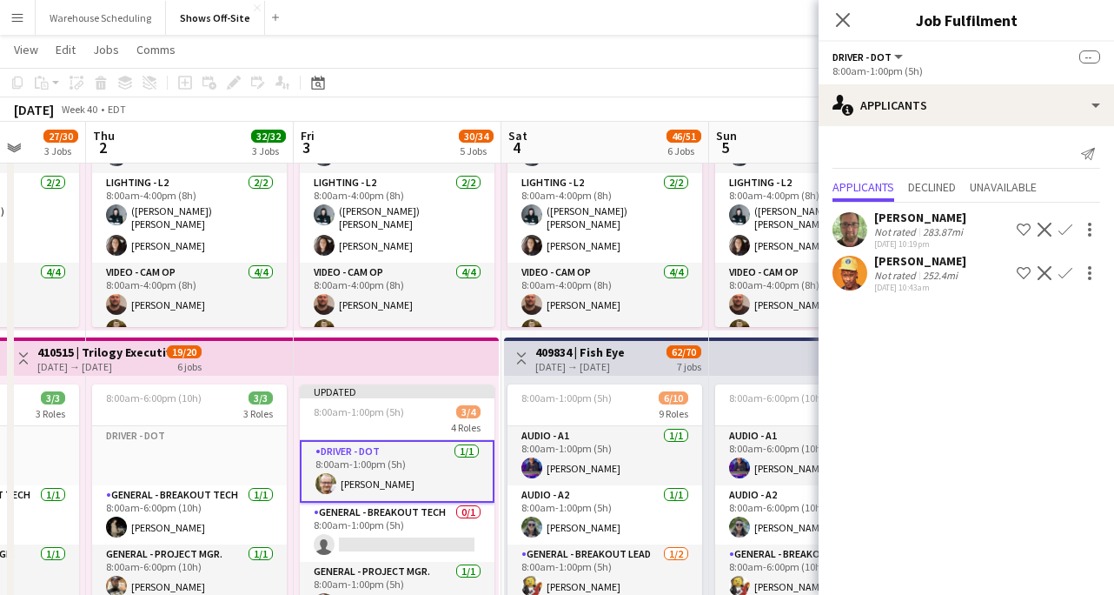
scroll to position [0, 585]
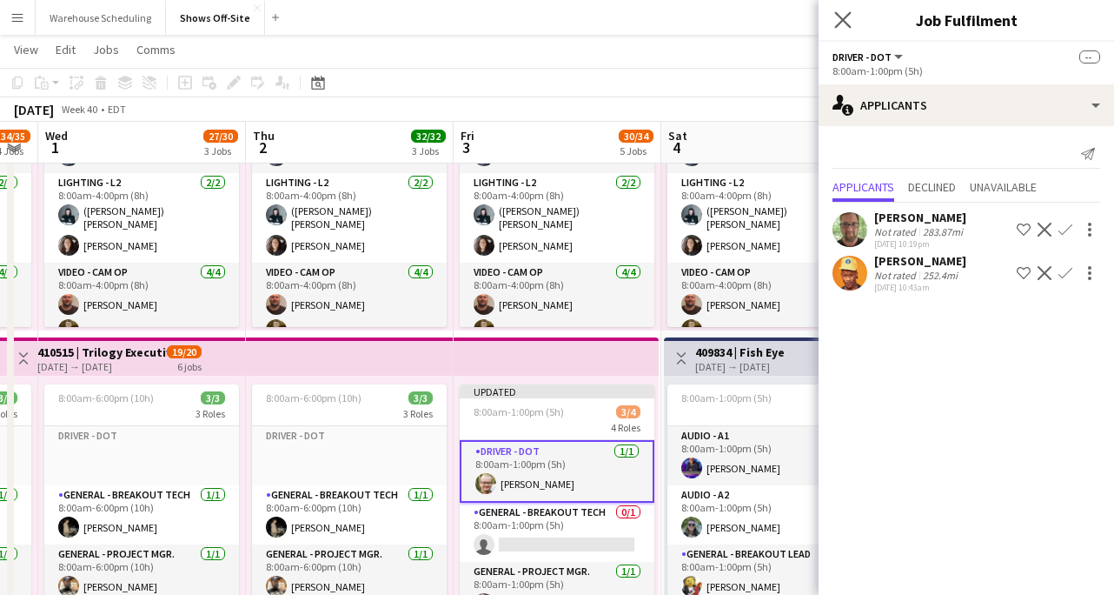
click at [852, 17] on app-icon "Close pop-in" at bounding box center [843, 20] width 25 height 25
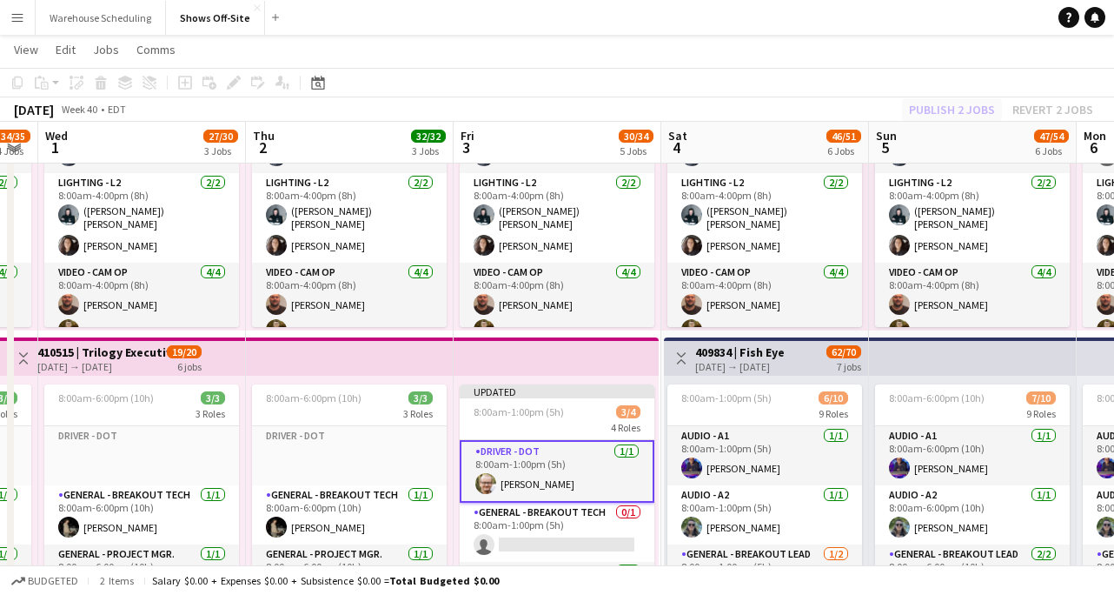
click at [938, 102] on div "Publish 2 jobs Revert 2 jobs" at bounding box center [1001, 109] width 226 height 23
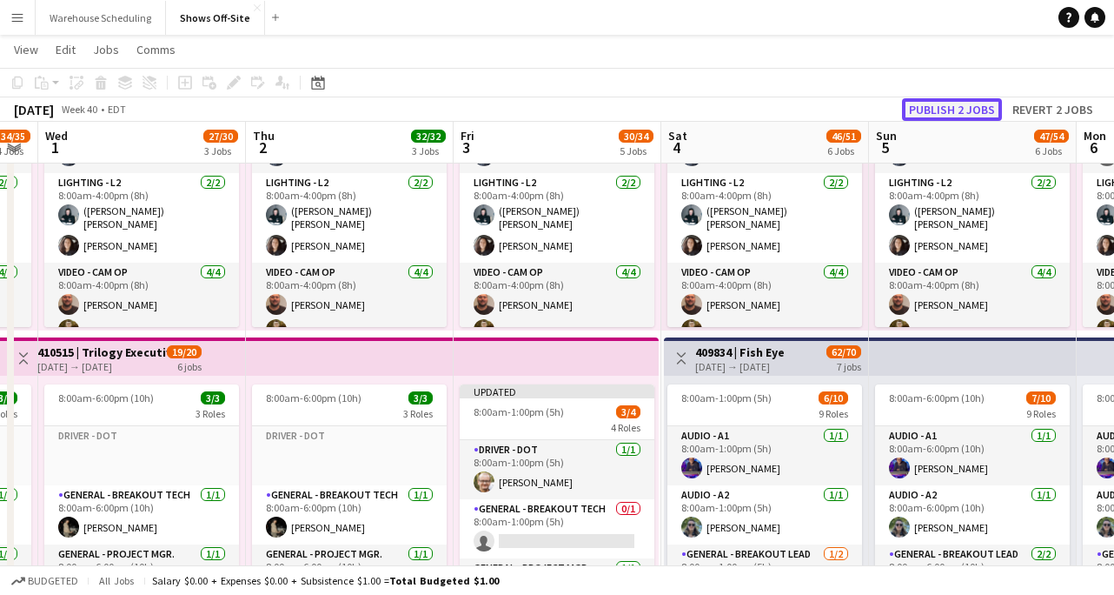
click at [939, 102] on button "Publish 2 jobs" at bounding box center [952, 109] width 100 height 23
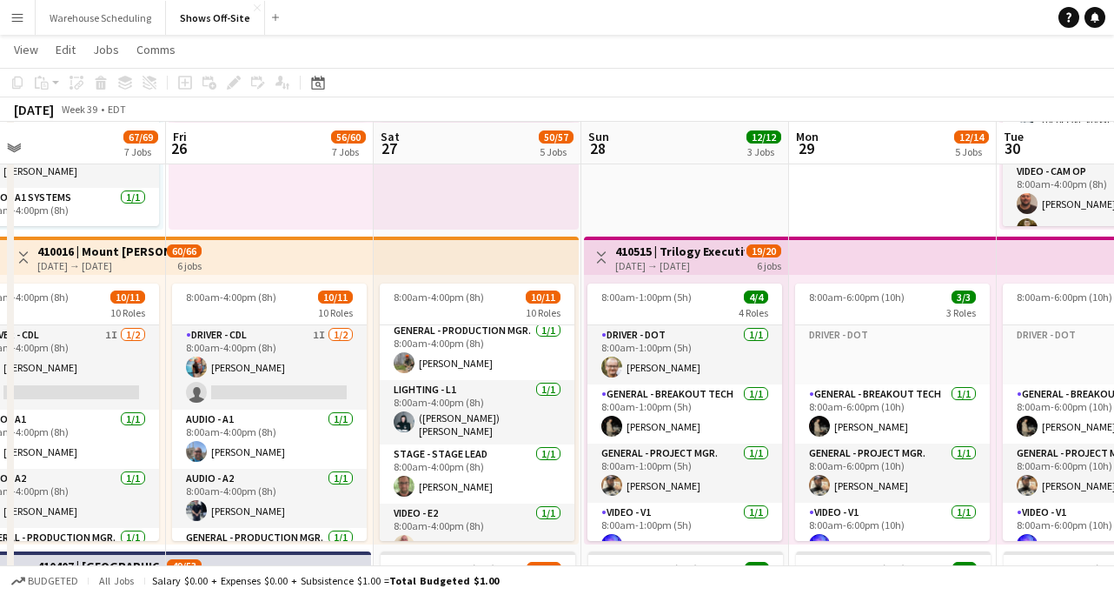
scroll to position [207, 0]
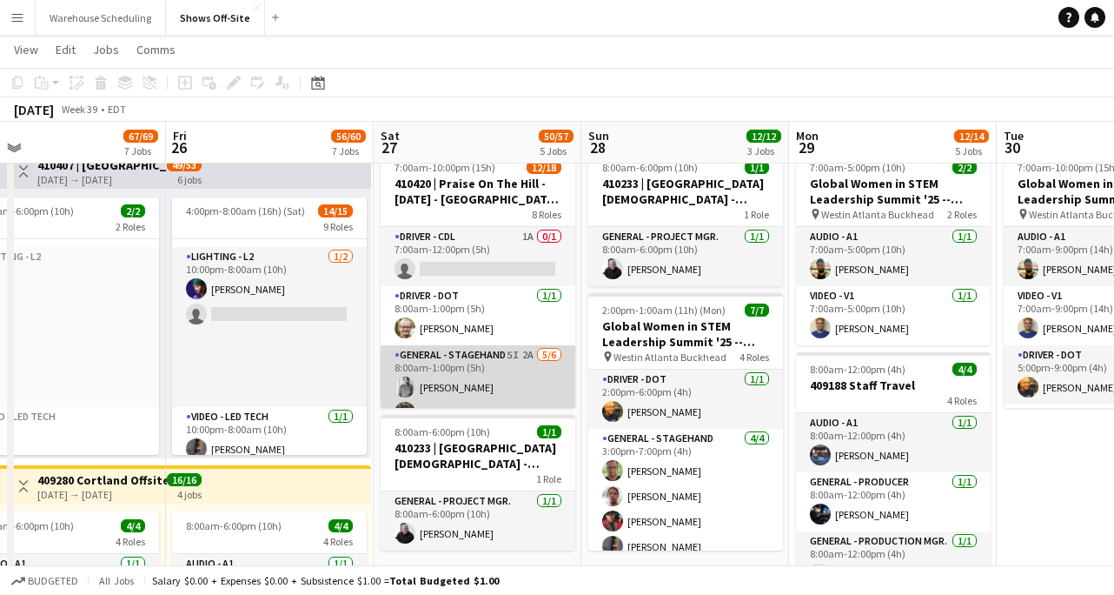
click at [546, 377] on app-card-role "General - Stagehand 5I 2A [DATE] 8:00am-1:00pm (5h) [PERSON_NAME] [PERSON_NAME]…" at bounding box center [478, 437] width 195 height 185
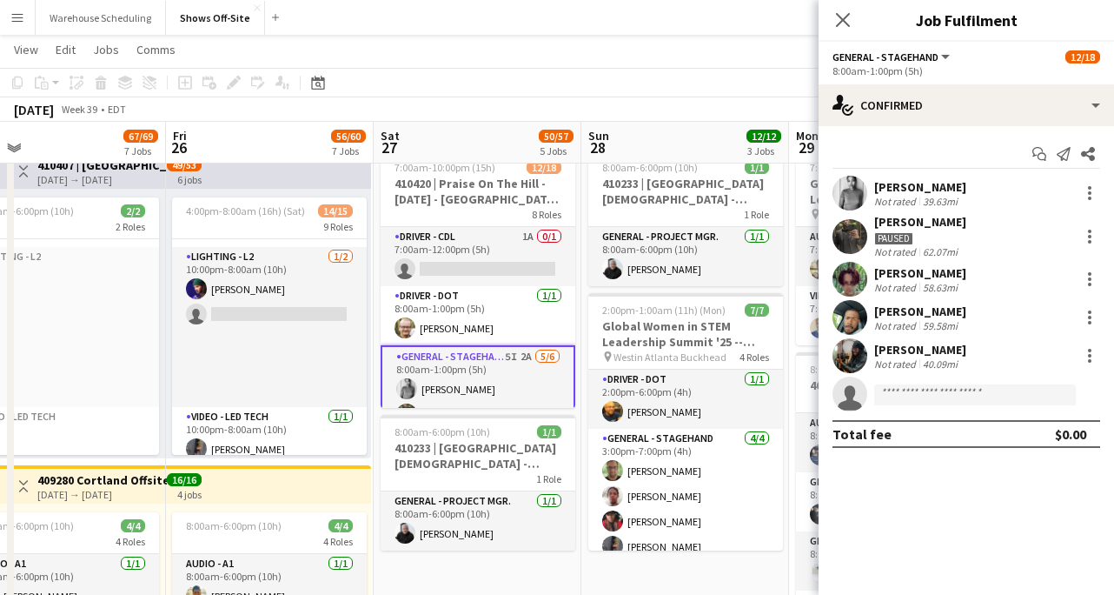
click at [905, 238] on div "Paused" at bounding box center [894, 238] width 39 height 13
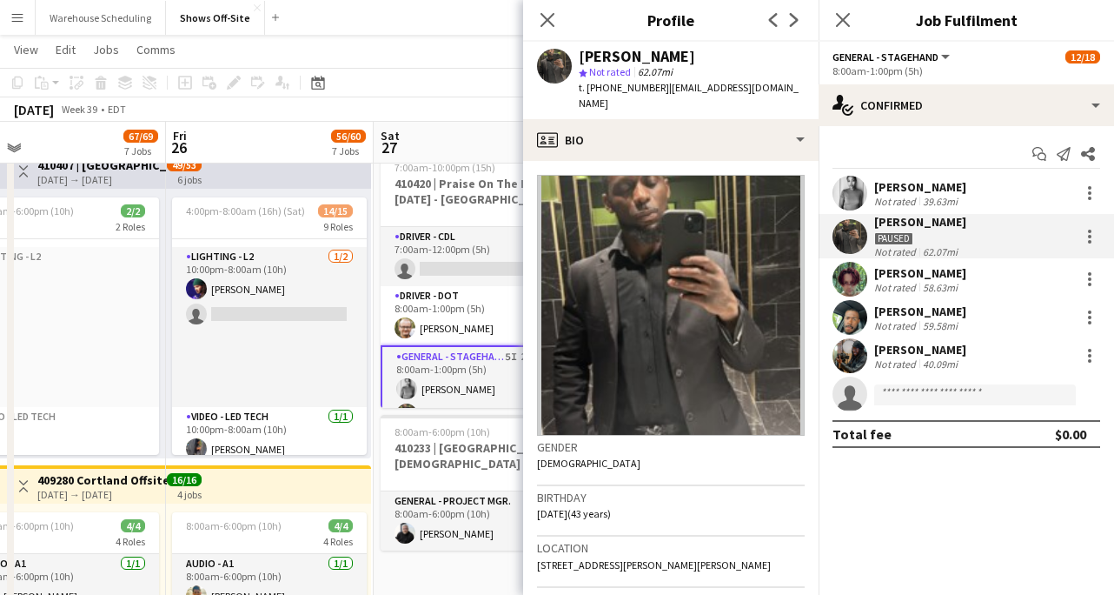
click at [528, 30] on div "Close pop-in" at bounding box center [547, 20] width 49 height 40
click at [527, 21] on div "Close pop-in" at bounding box center [547, 20] width 49 height 40
click at [548, 19] on icon at bounding box center [547, 19] width 17 height 17
